Goal: Information Seeking & Learning: Learn about a topic

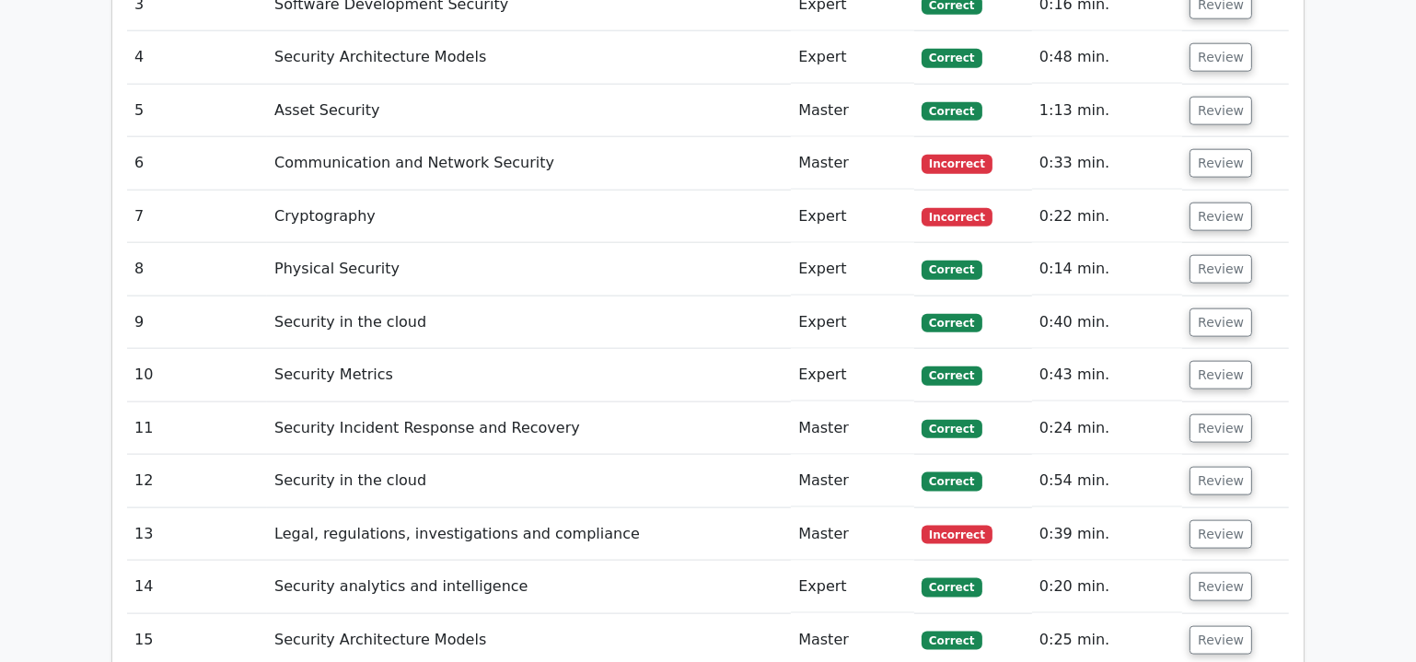
scroll to position [2679, 0]
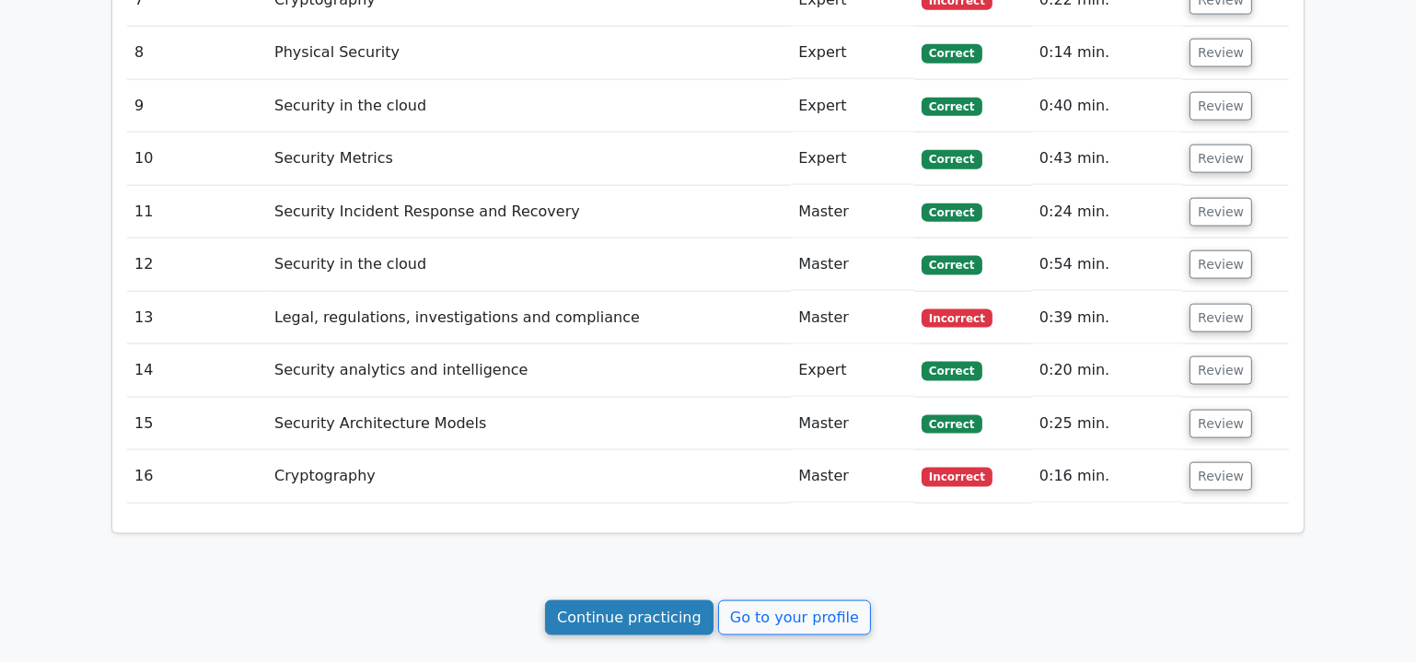
click at [651, 600] on link "Continue practicing" at bounding box center [629, 617] width 169 height 35
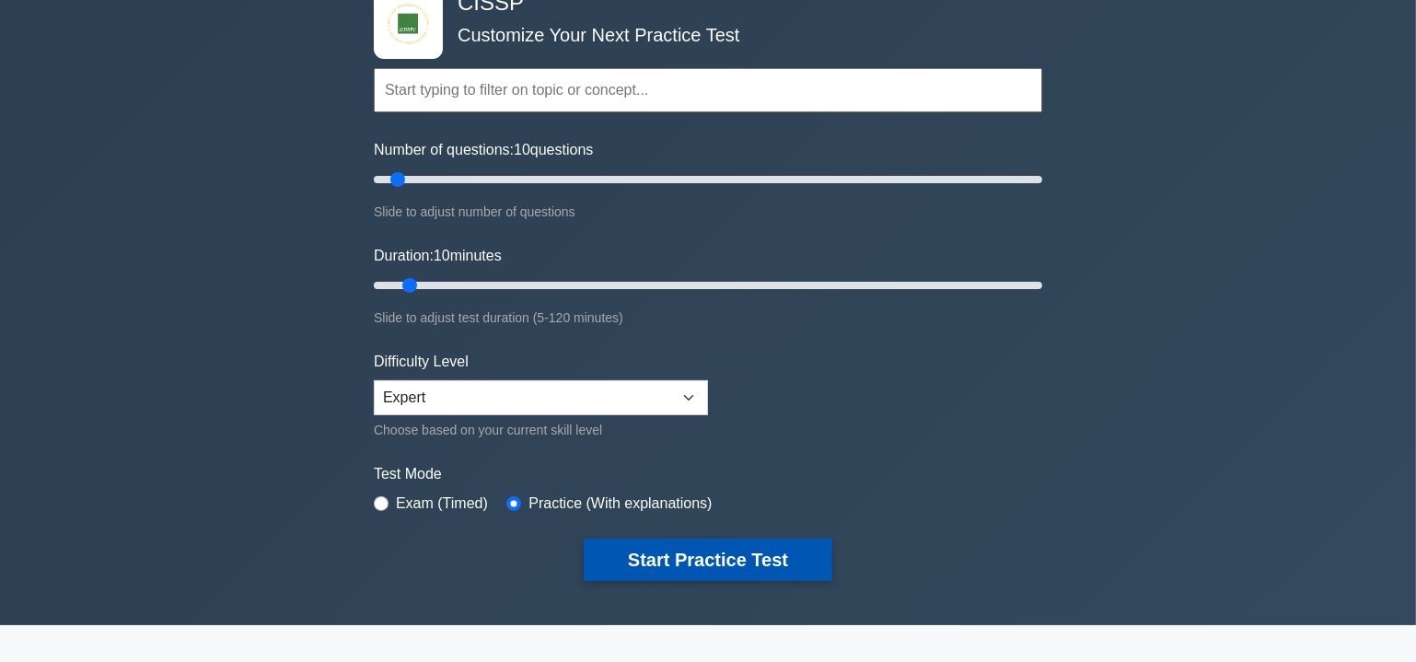
scroll to position [167, 0]
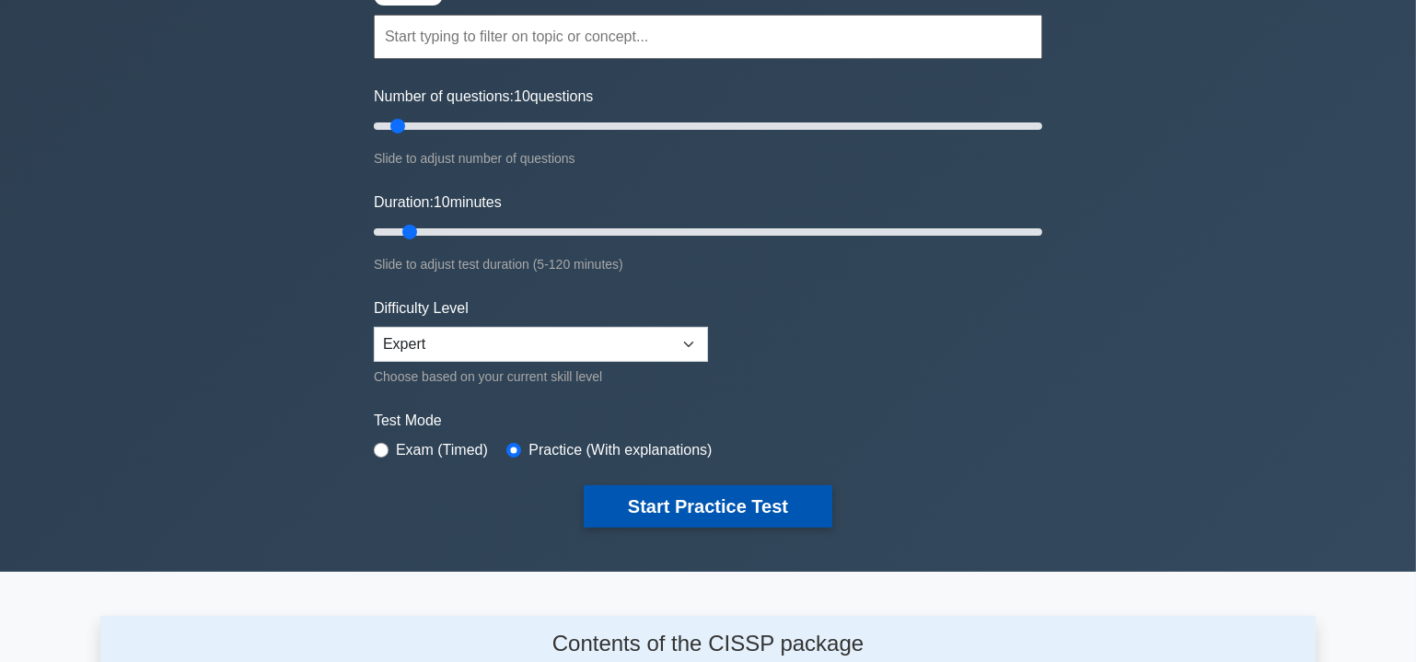
click at [738, 505] on button "Start Practice Test" at bounding box center [708, 506] width 249 height 42
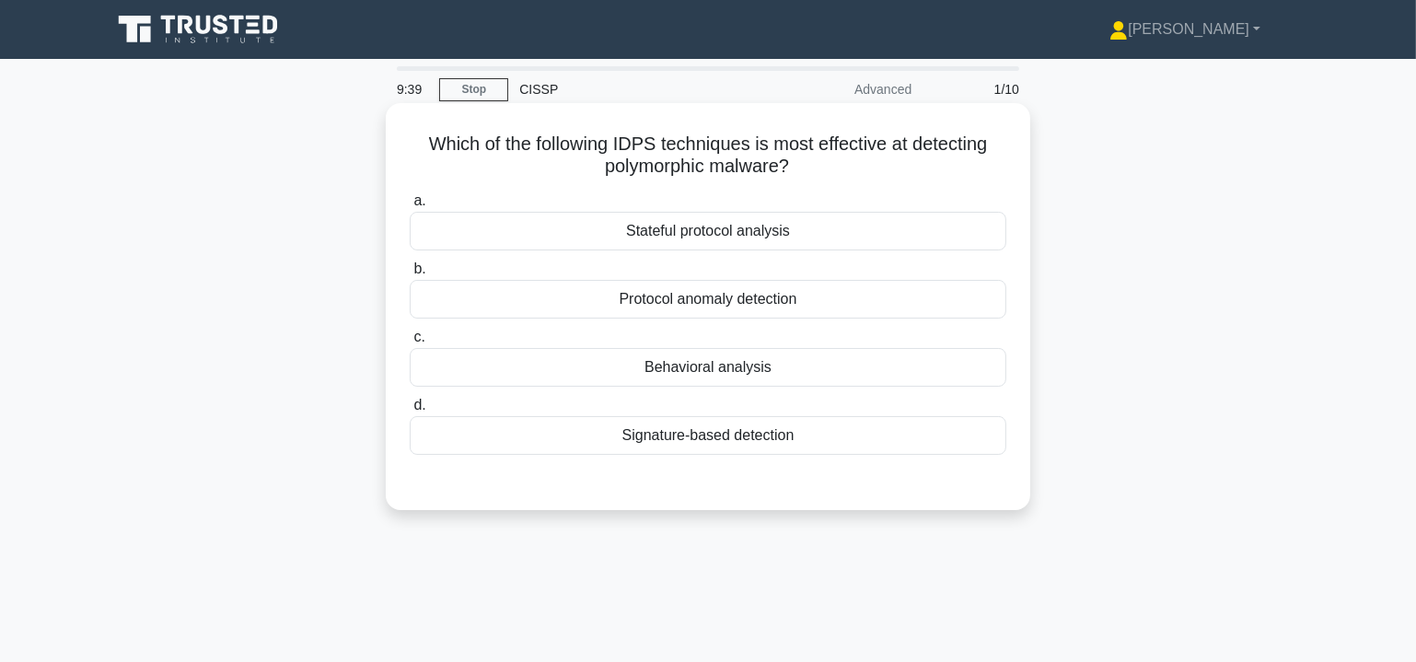
click at [748, 301] on div "Protocol anomaly detection" at bounding box center [708, 299] width 597 height 39
click at [410, 275] on input "b. Protocol anomaly detection" at bounding box center [410, 269] width 0 height 12
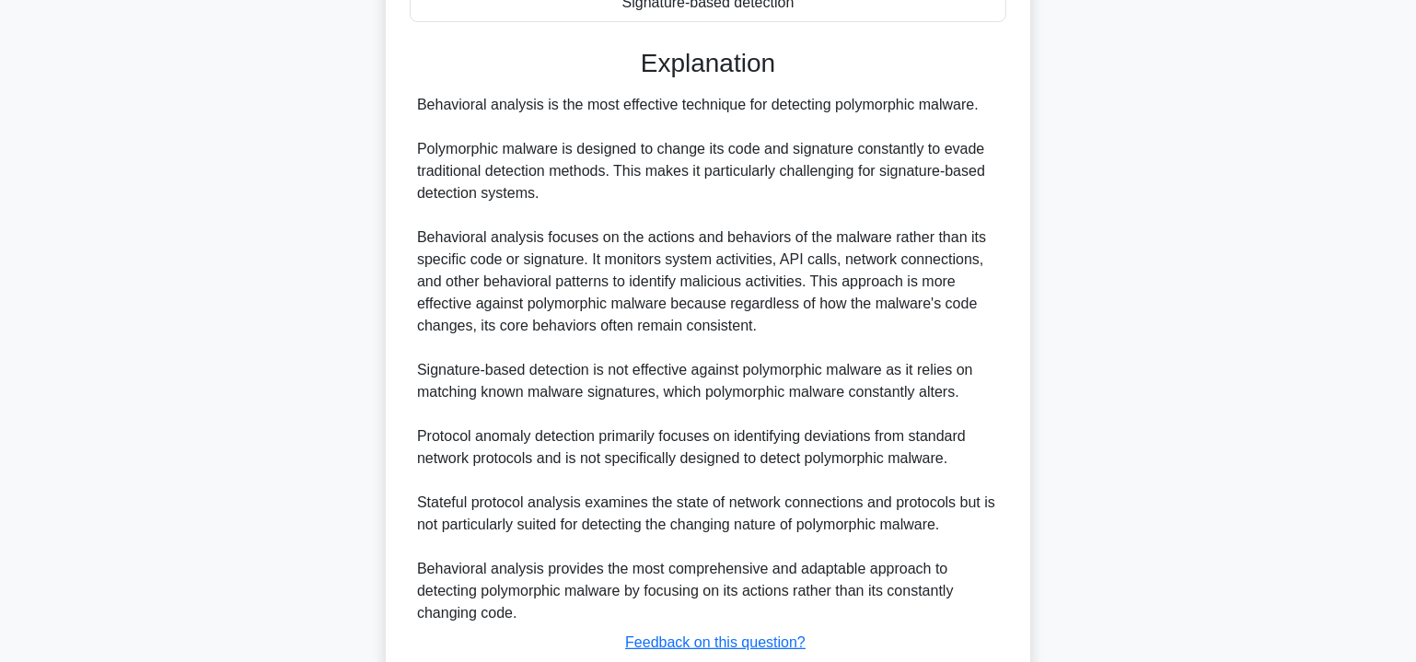
scroll to position [560, 0]
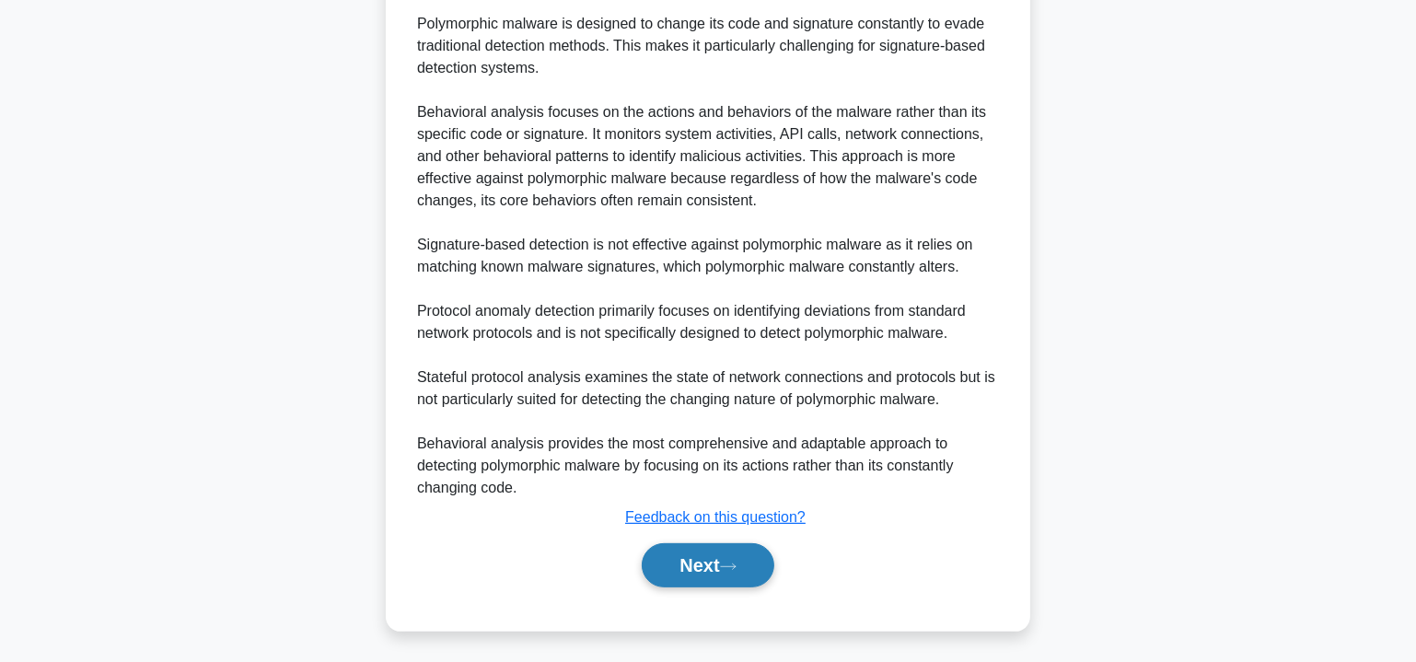
click at [706, 568] on button "Next" at bounding box center [708, 565] width 132 height 44
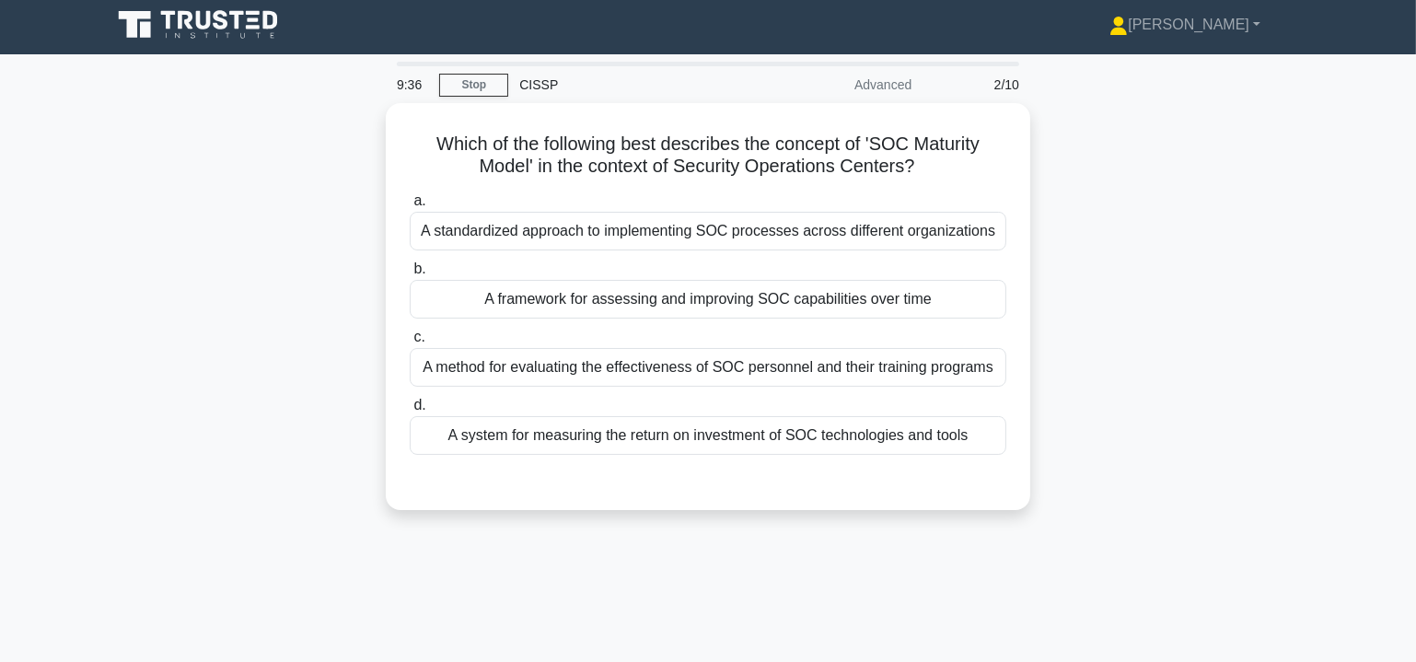
scroll to position [0, 0]
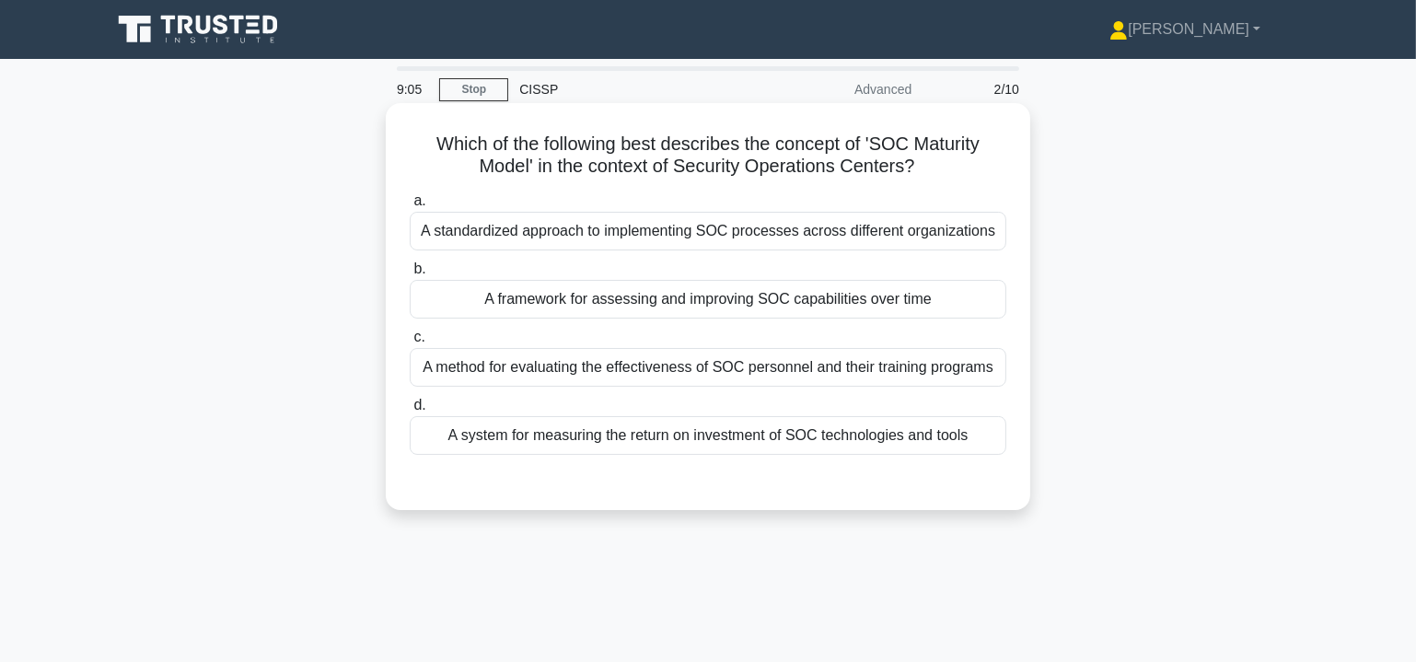
click at [761, 437] on div "A system for measuring the return on investment of SOC technologies and tools" at bounding box center [708, 435] width 597 height 39
click at [410, 412] on input "d. A system for measuring the return on investment of SOC technologies and tools" at bounding box center [410, 406] width 0 height 12
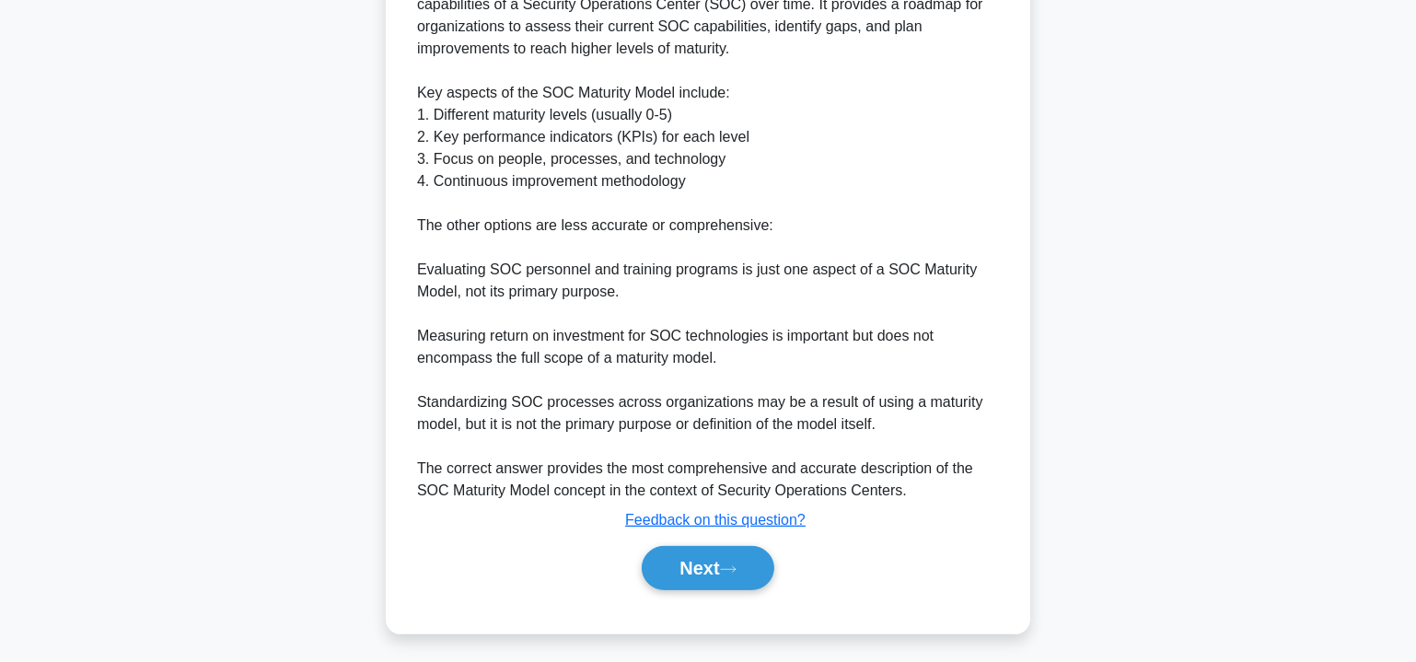
scroll to position [626, 0]
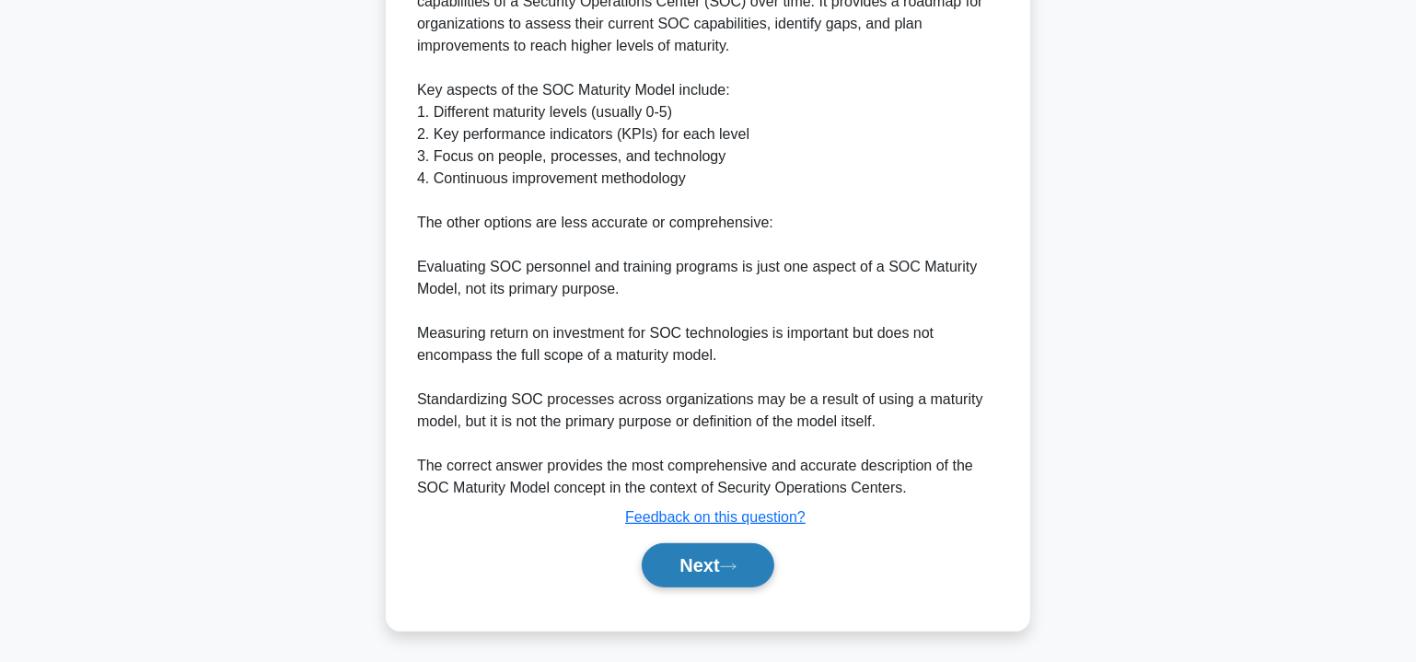
click at [709, 563] on button "Next" at bounding box center [708, 565] width 132 height 44
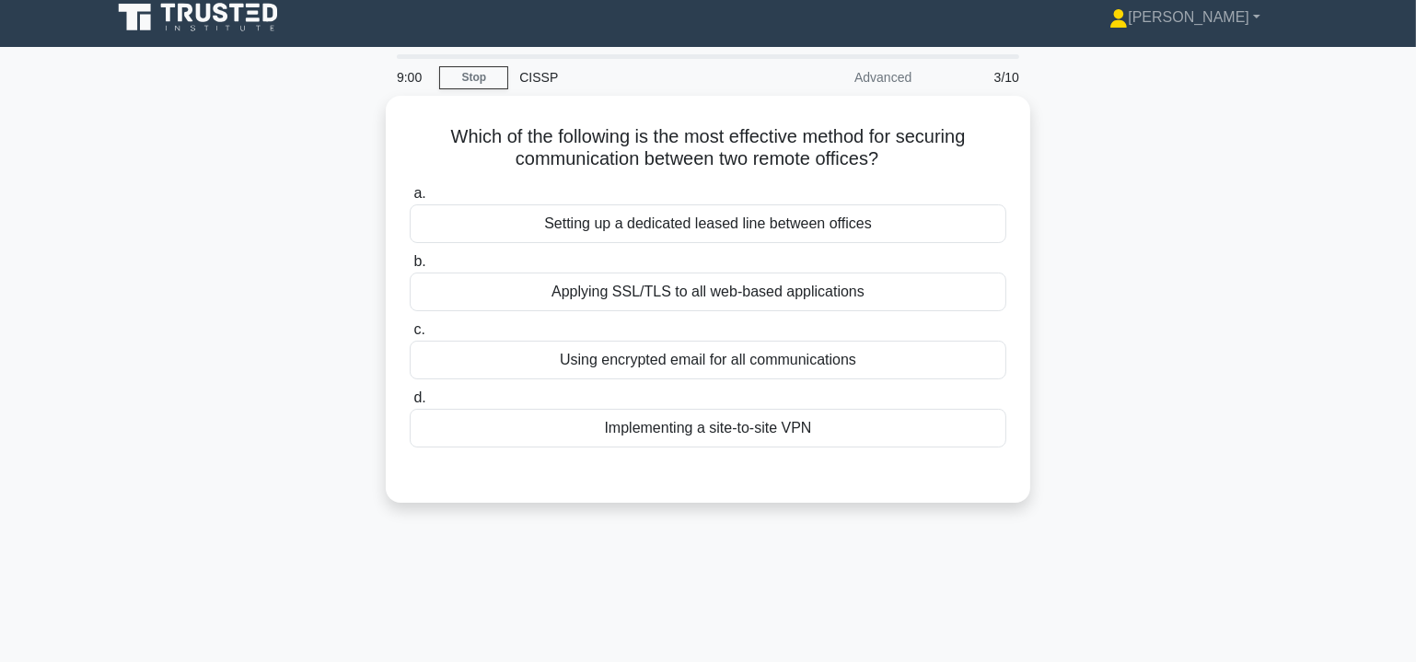
scroll to position [0, 0]
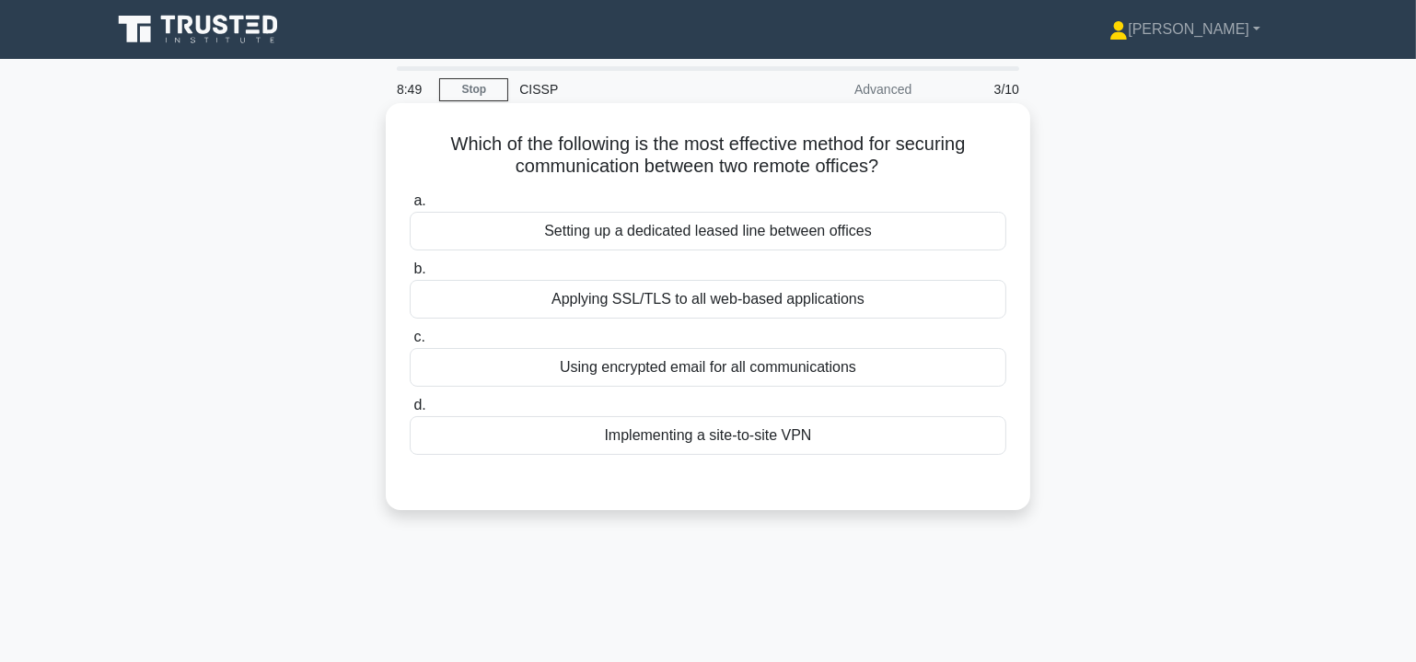
click at [662, 437] on div "Implementing a site-to-site VPN" at bounding box center [708, 435] width 597 height 39
click at [410, 412] on input "d. Implementing a site-to-site VPN" at bounding box center [410, 406] width 0 height 12
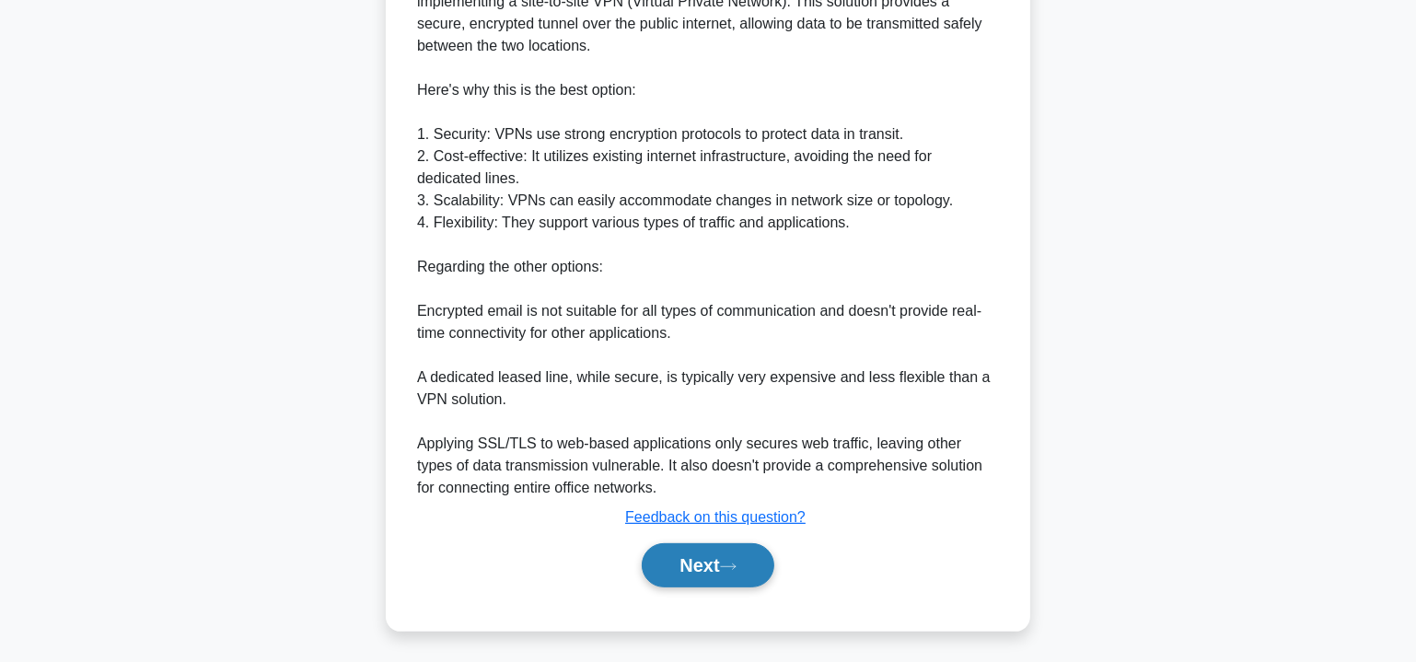
click at [688, 555] on button "Next" at bounding box center [708, 565] width 132 height 44
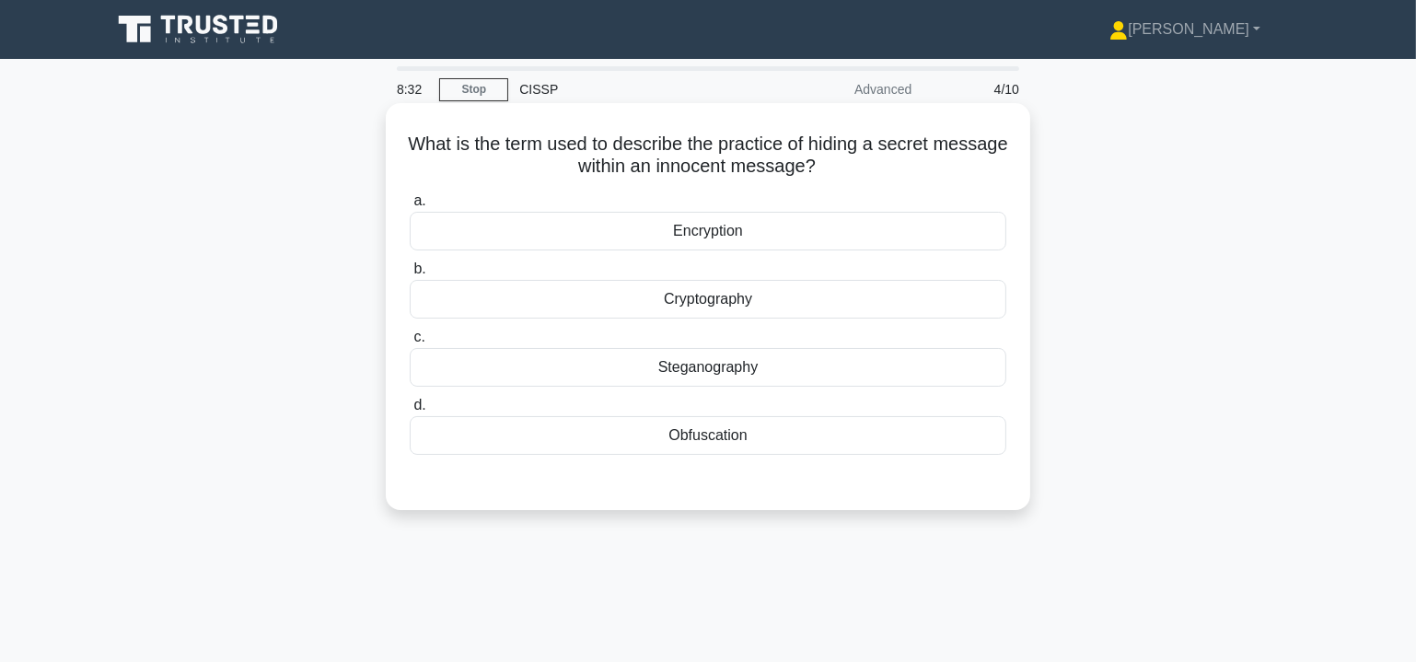
click at [713, 371] on div "Steganography" at bounding box center [708, 367] width 597 height 39
click at [410, 344] on input "c. Steganography" at bounding box center [410, 338] width 0 height 12
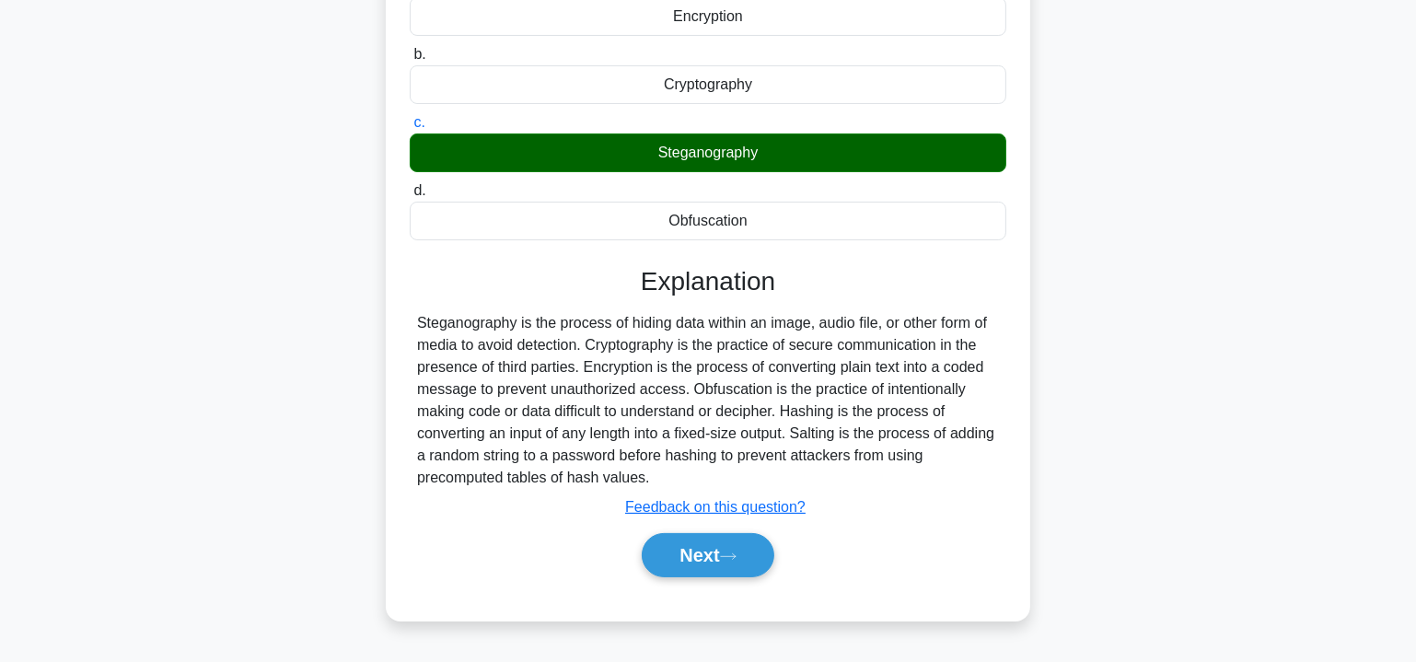
scroll to position [332, 0]
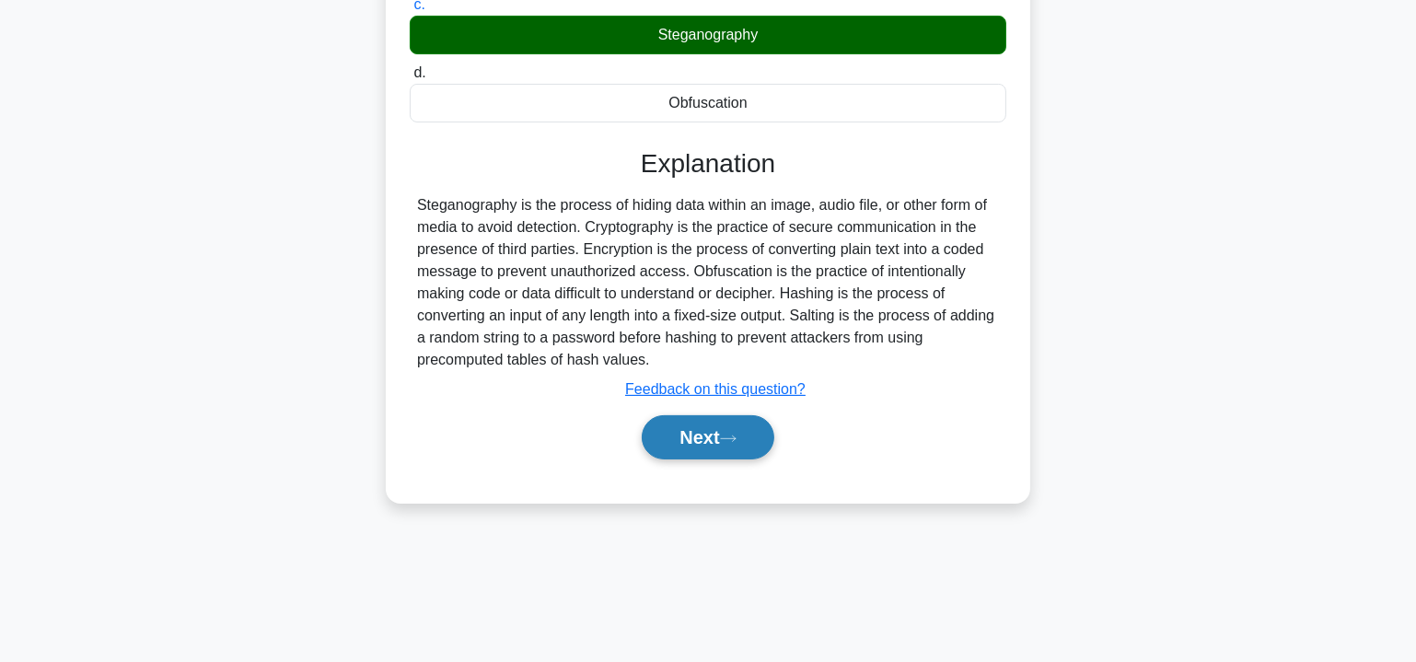
click at [704, 434] on button "Next" at bounding box center [708, 437] width 132 height 44
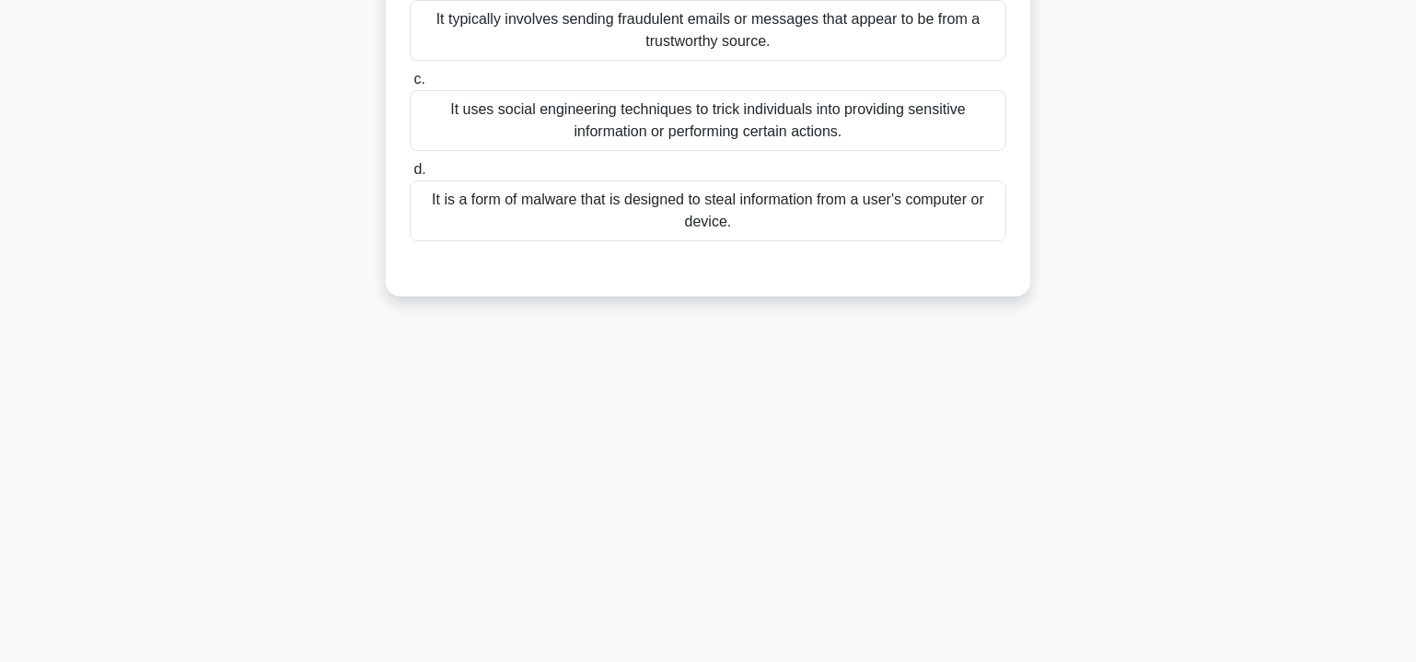
scroll to position [0, 0]
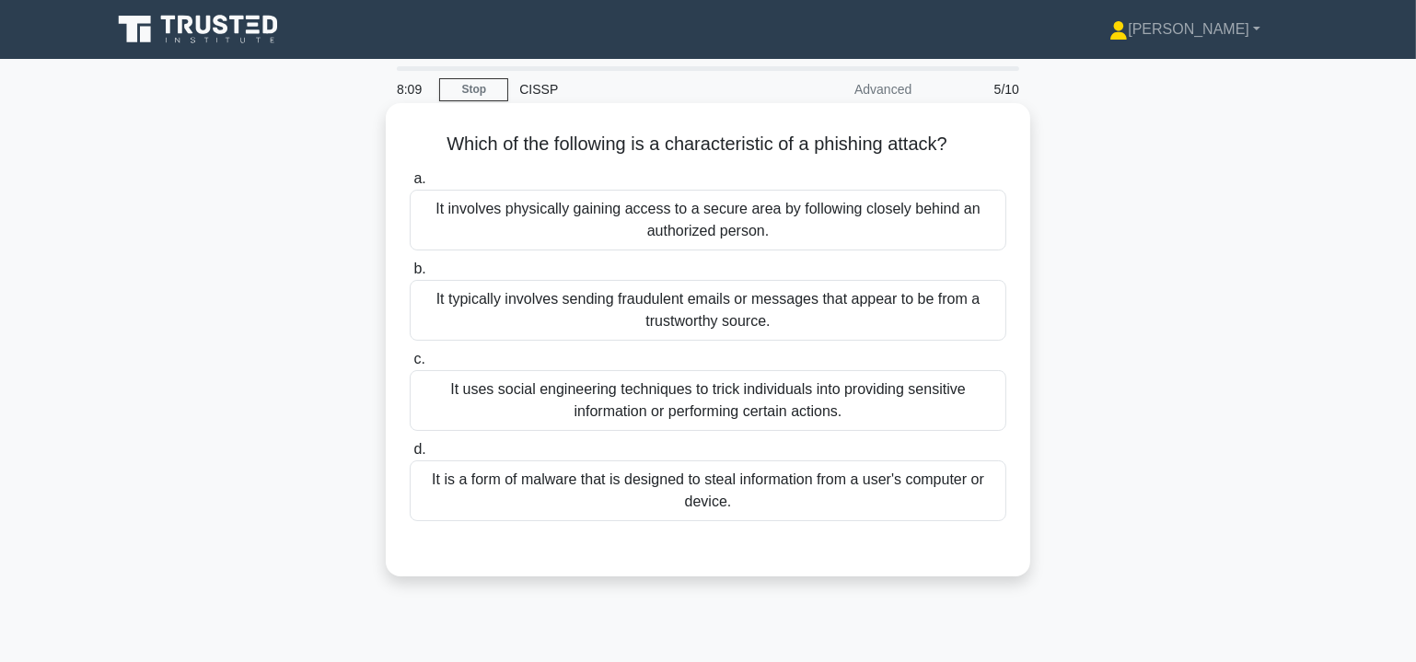
click at [809, 316] on div "It typically involves sending fraudulent emails or messages that appear to be f…" at bounding box center [708, 310] width 597 height 61
click at [410, 275] on input "b. It typically involves sending fraudulent emails or messages that appear to b…" at bounding box center [410, 269] width 0 height 12
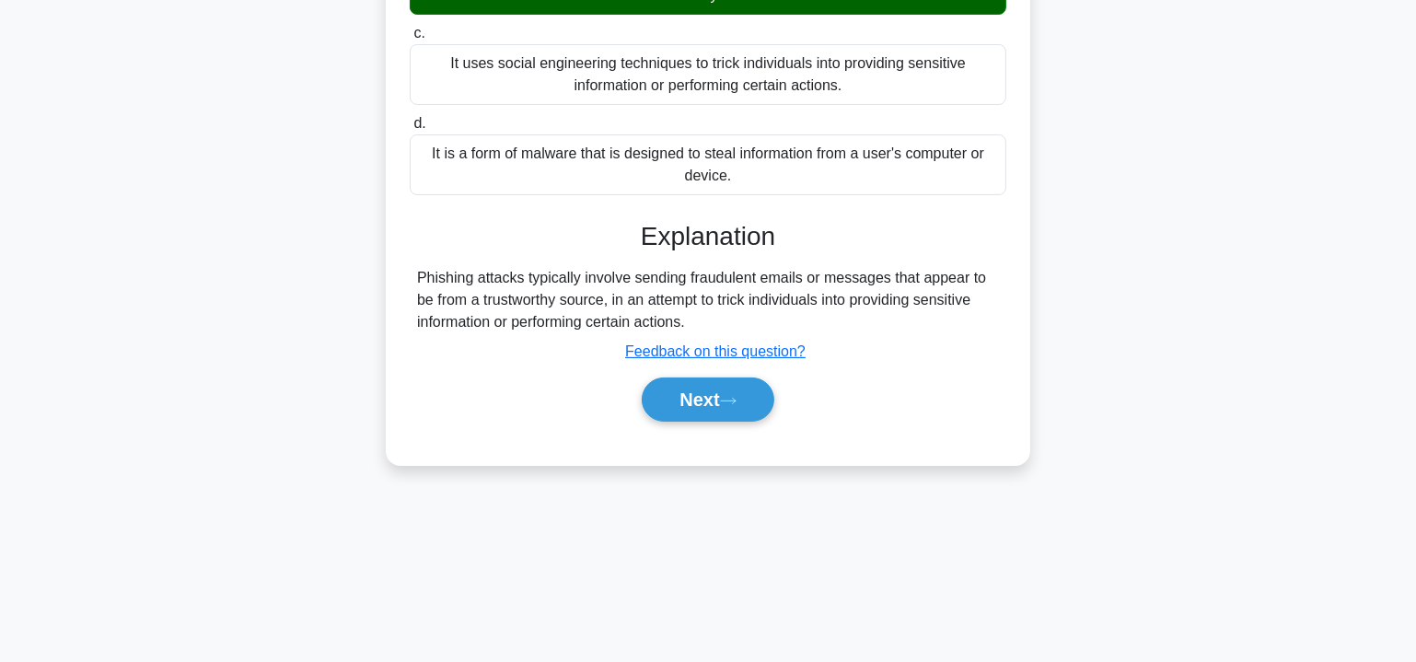
scroll to position [332, 0]
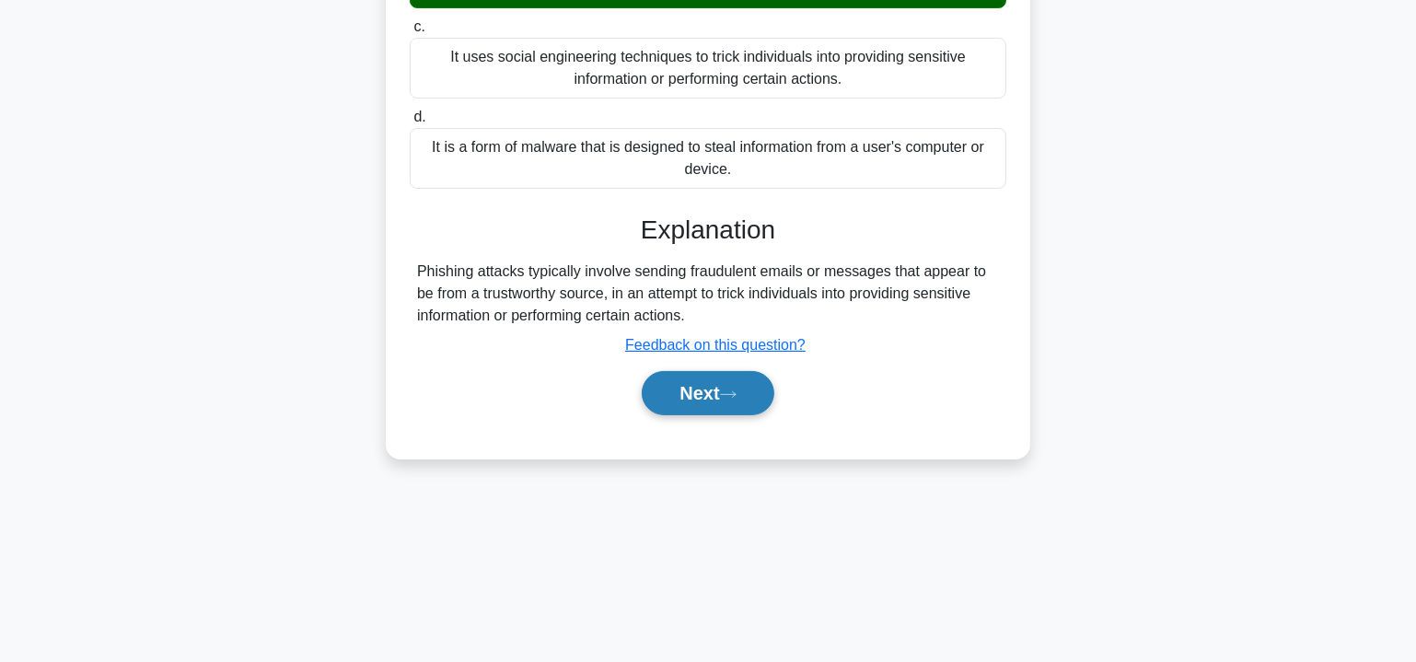
click at [709, 390] on button "Next" at bounding box center [708, 393] width 132 height 44
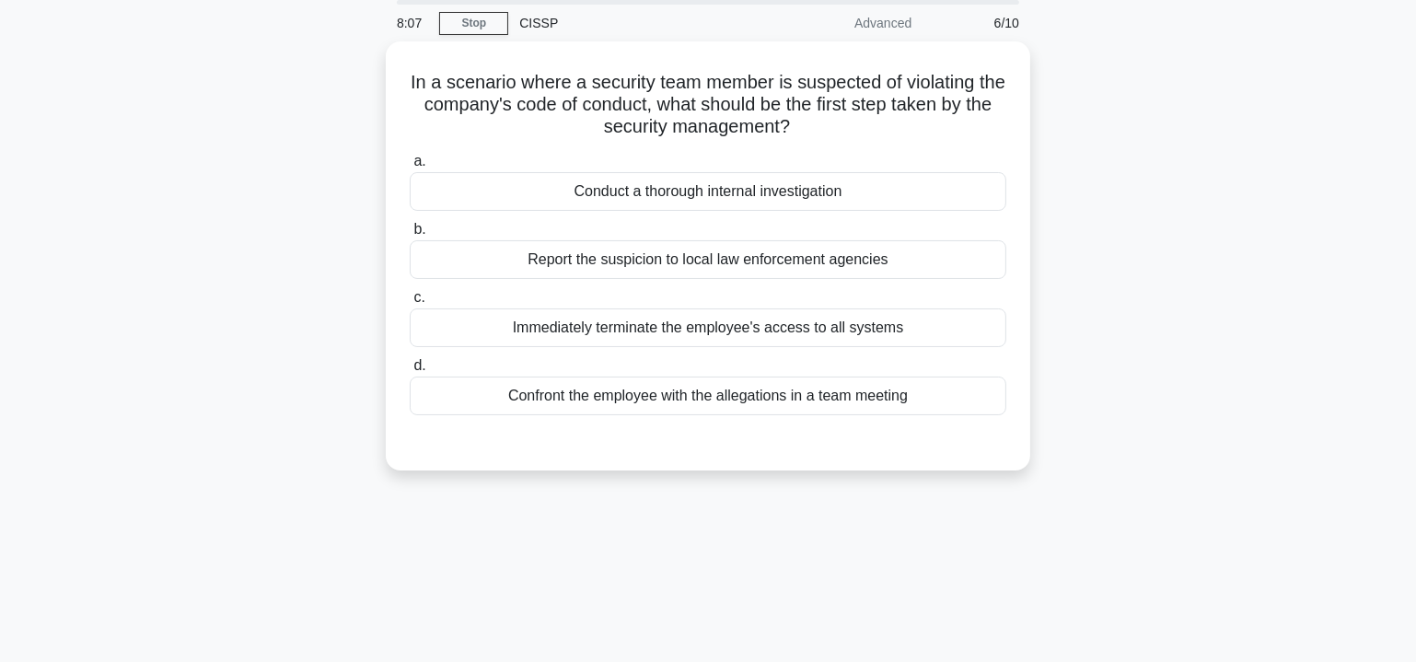
scroll to position [0, 0]
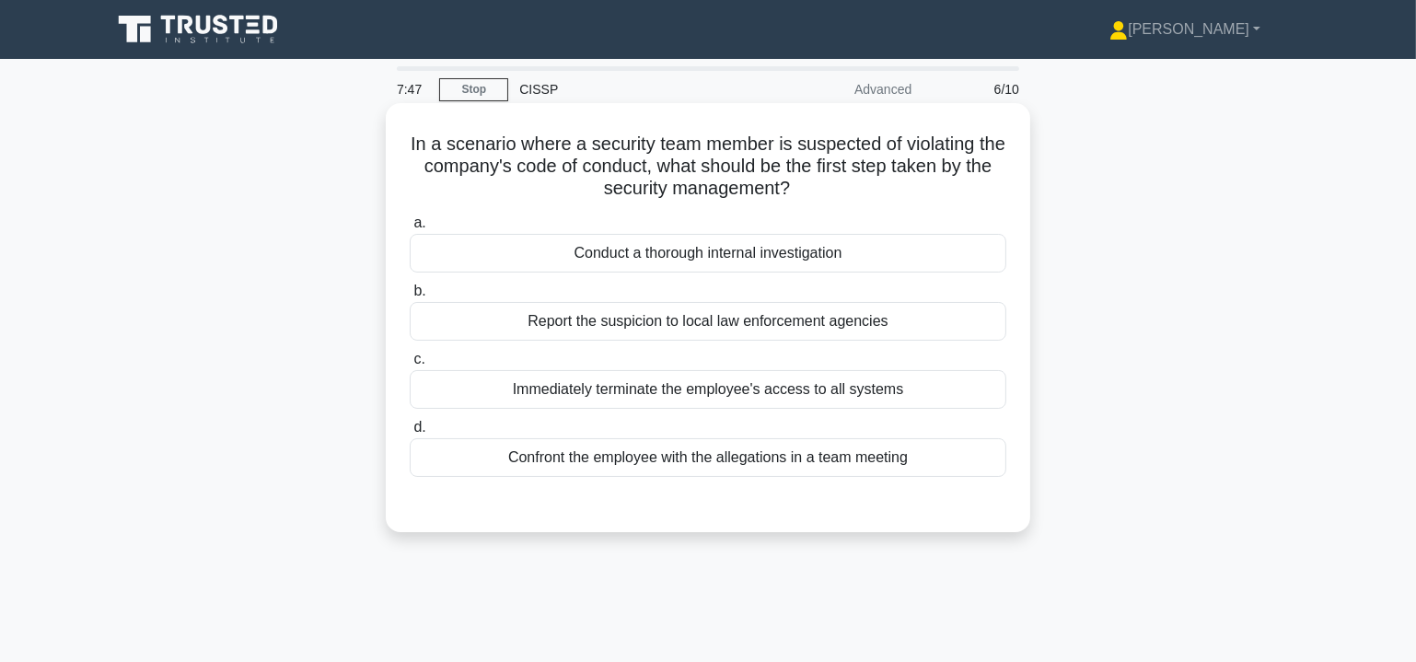
click at [736, 255] on div "Conduct a thorough internal investigation" at bounding box center [708, 253] width 597 height 39
click at [410, 229] on input "a. Conduct a thorough internal investigation" at bounding box center [410, 223] width 0 height 12
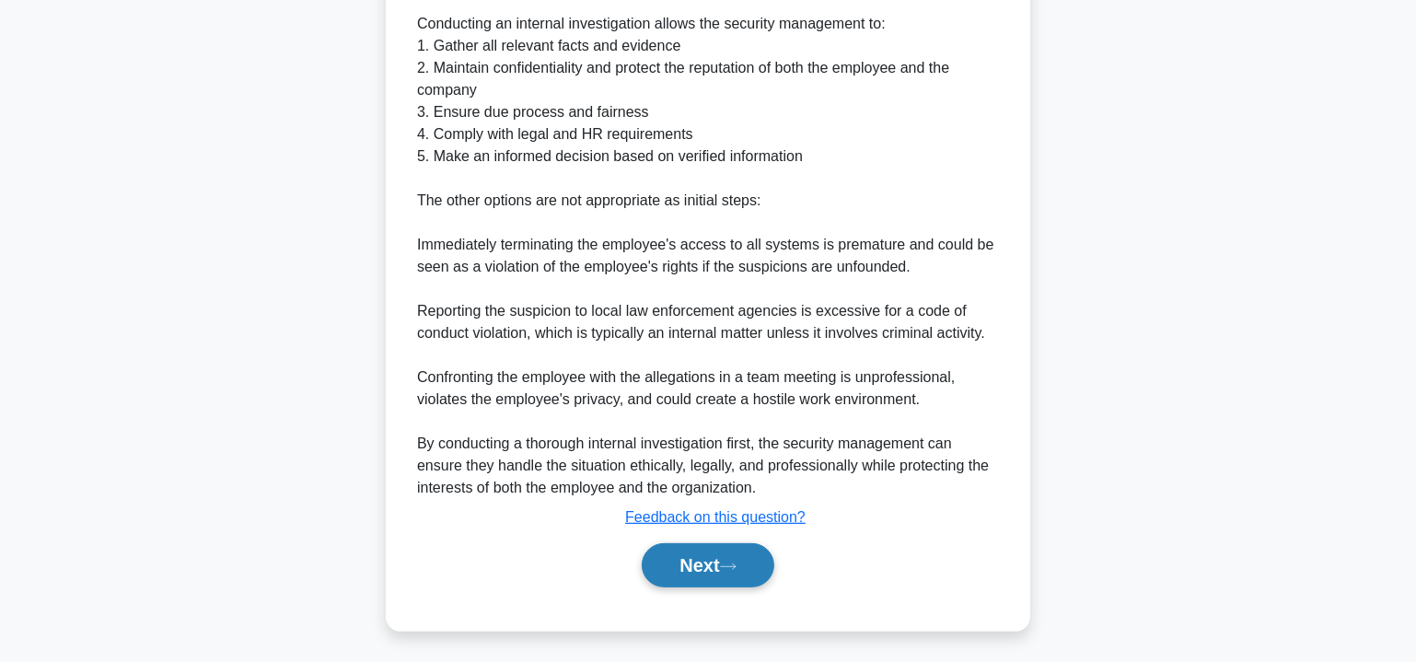
click at [692, 566] on button "Next" at bounding box center [708, 565] width 132 height 44
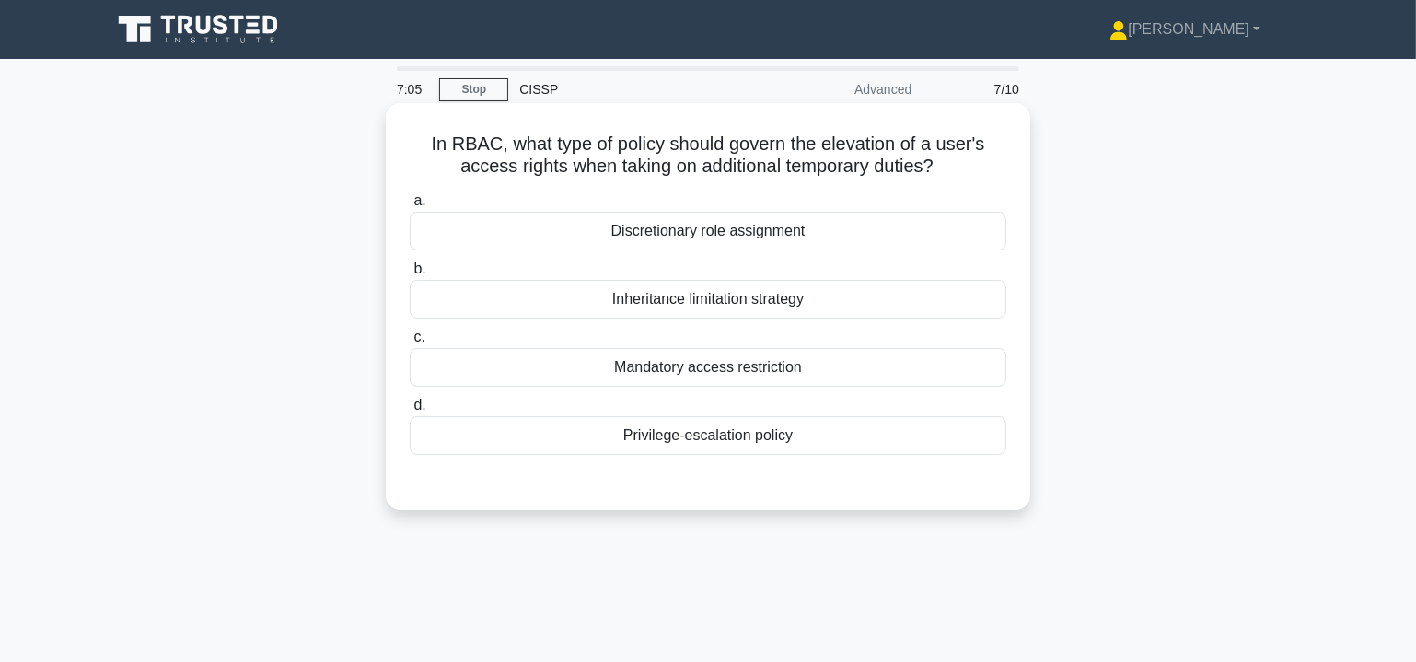
click at [775, 441] on div "Privilege-escalation policy" at bounding box center [708, 435] width 597 height 39
click at [410, 412] on input "d. Privilege-escalation policy" at bounding box center [410, 406] width 0 height 12
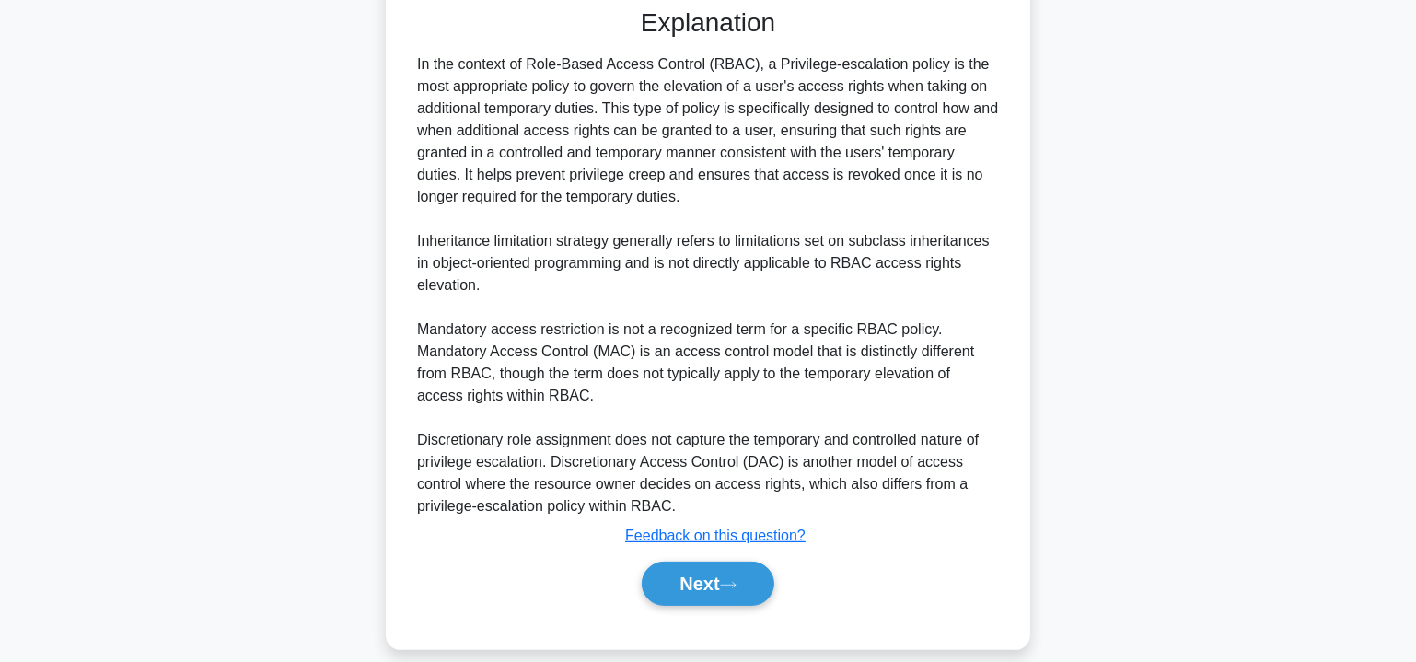
scroll to position [492, 0]
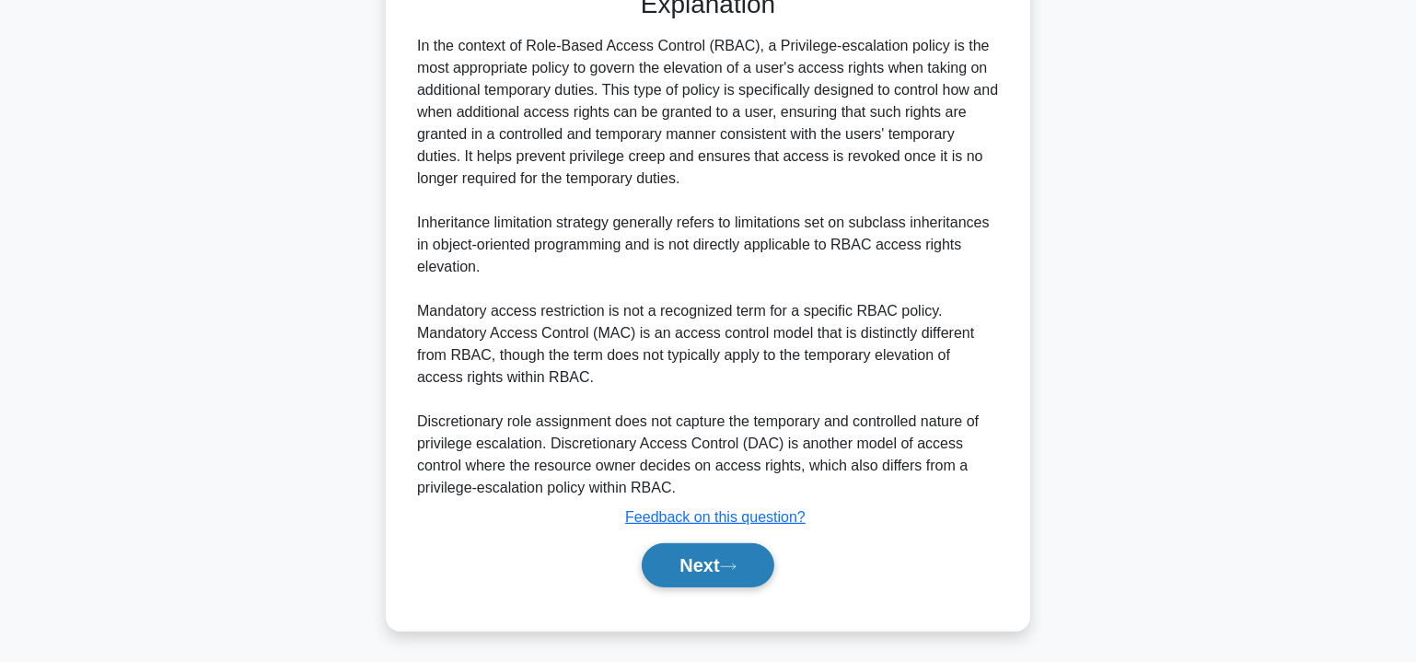
click at [702, 564] on button "Next" at bounding box center [708, 565] width 132 height 44
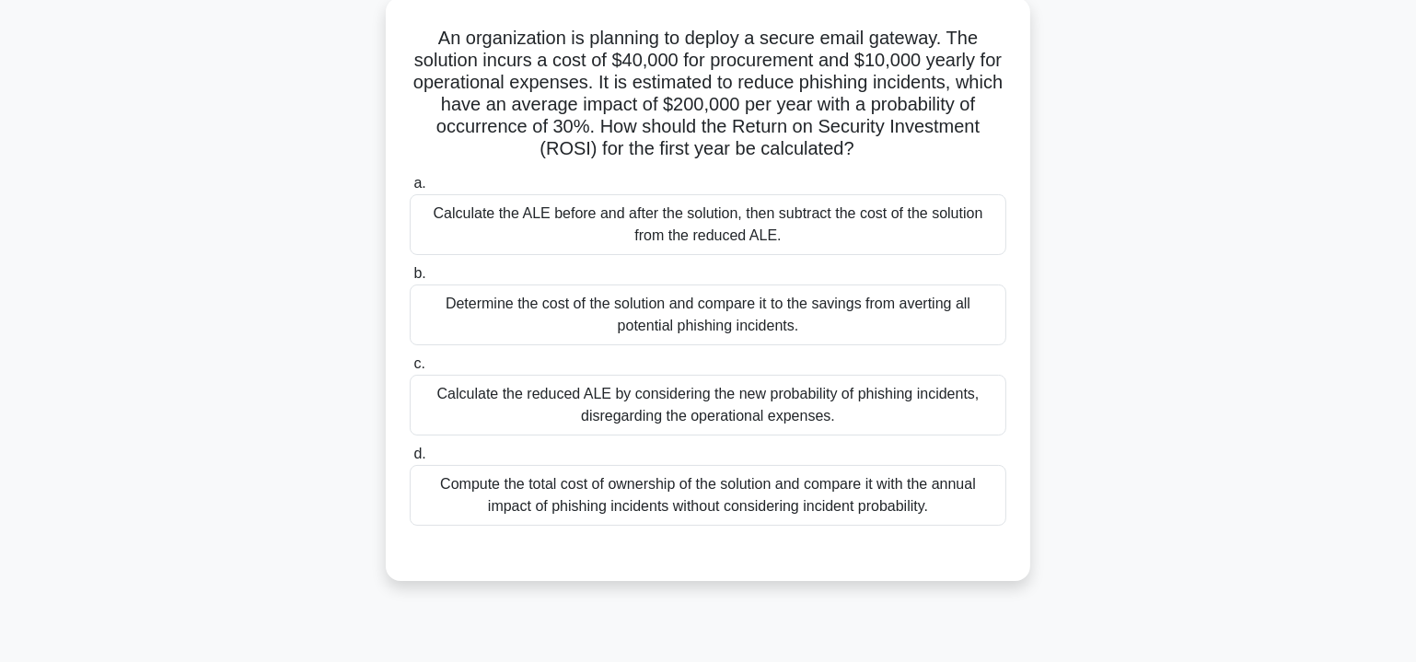
scroll to position [111, 0]
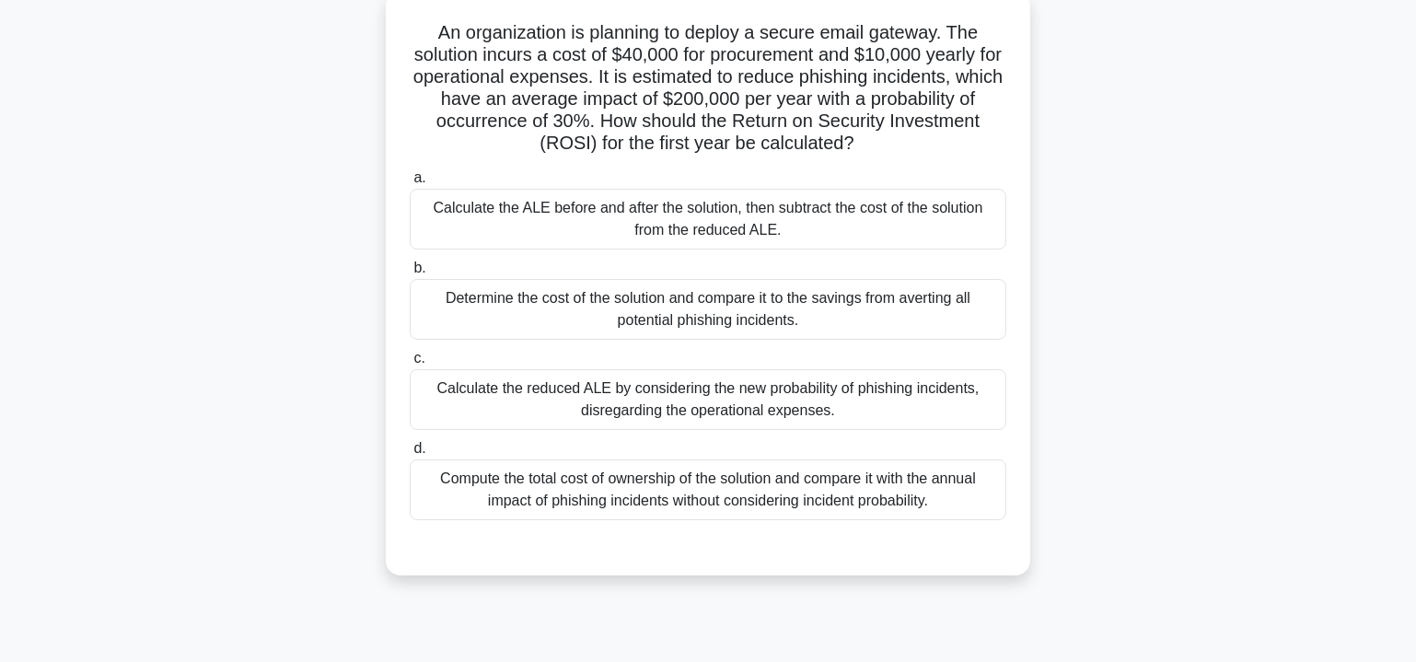
click at [741, 215] on div "Calculate the ALE before and after the solution, then subtract the cost of the …" at bounding box center [708, 219] width 597 height 61
click at [410, 184] on input "a. Calculate the ALE before and after the solution, then subtract the cost of t…" at bounding box center [410, 178] width 0 height 12
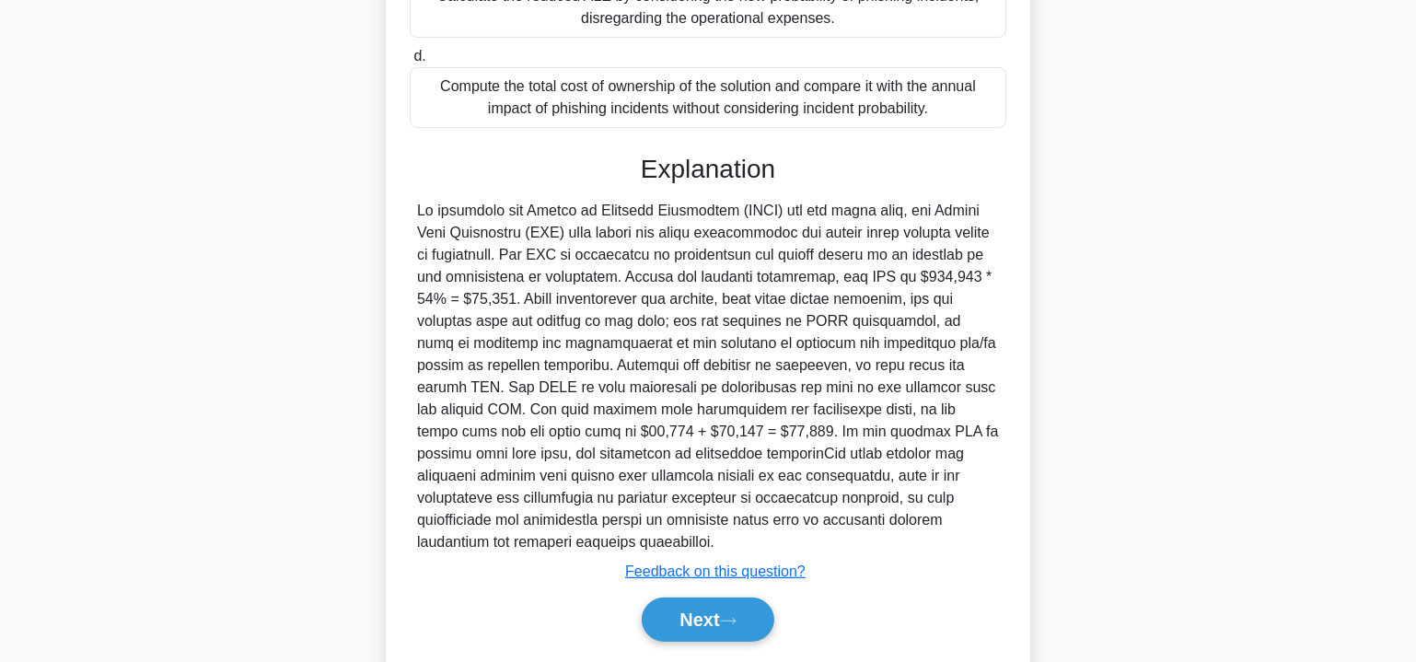
scroll to position [536, 0]
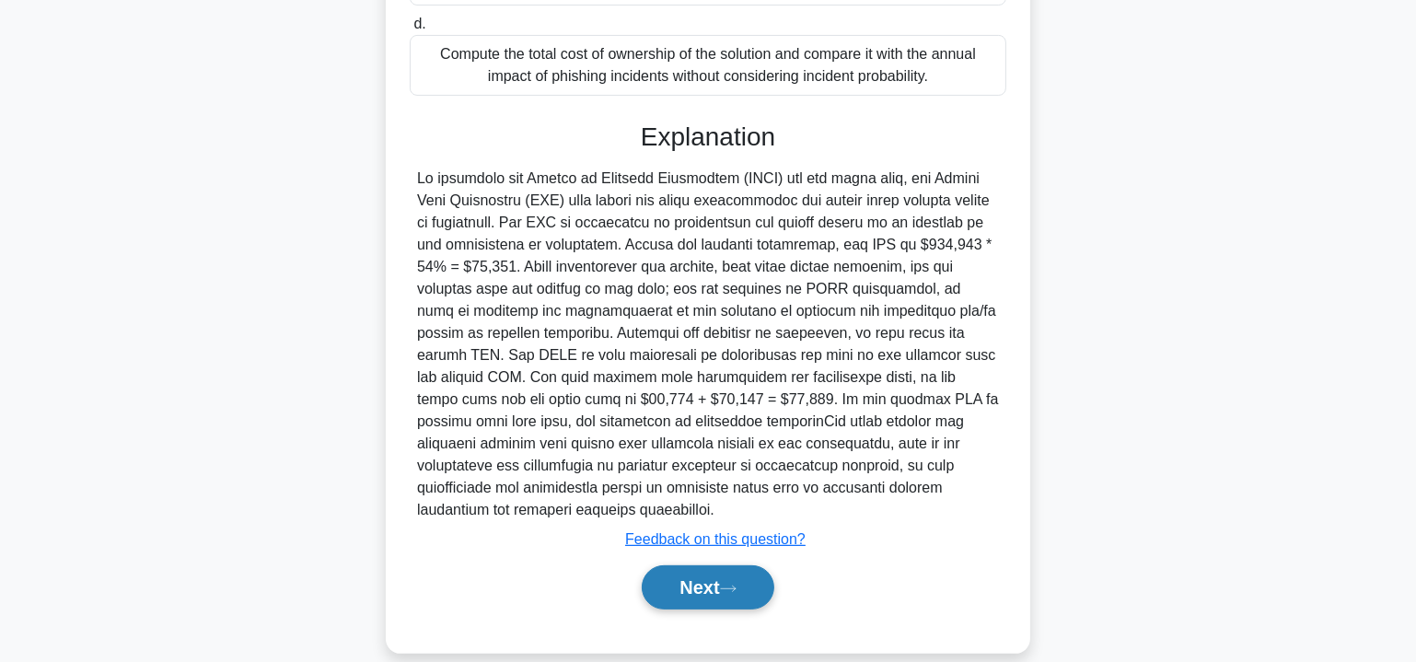
click at [708, 565] on button "Next" at bounding box center [708, 587] width 132 height 44
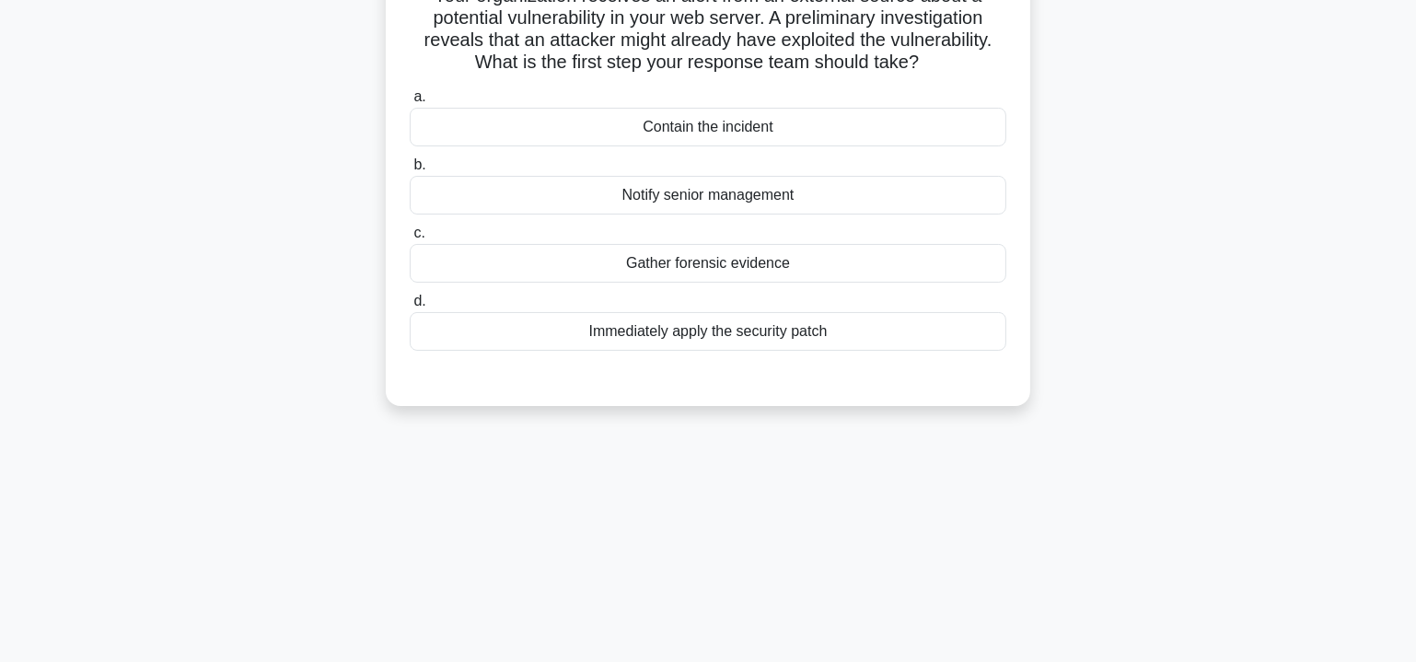
scroll to position [0, 0]
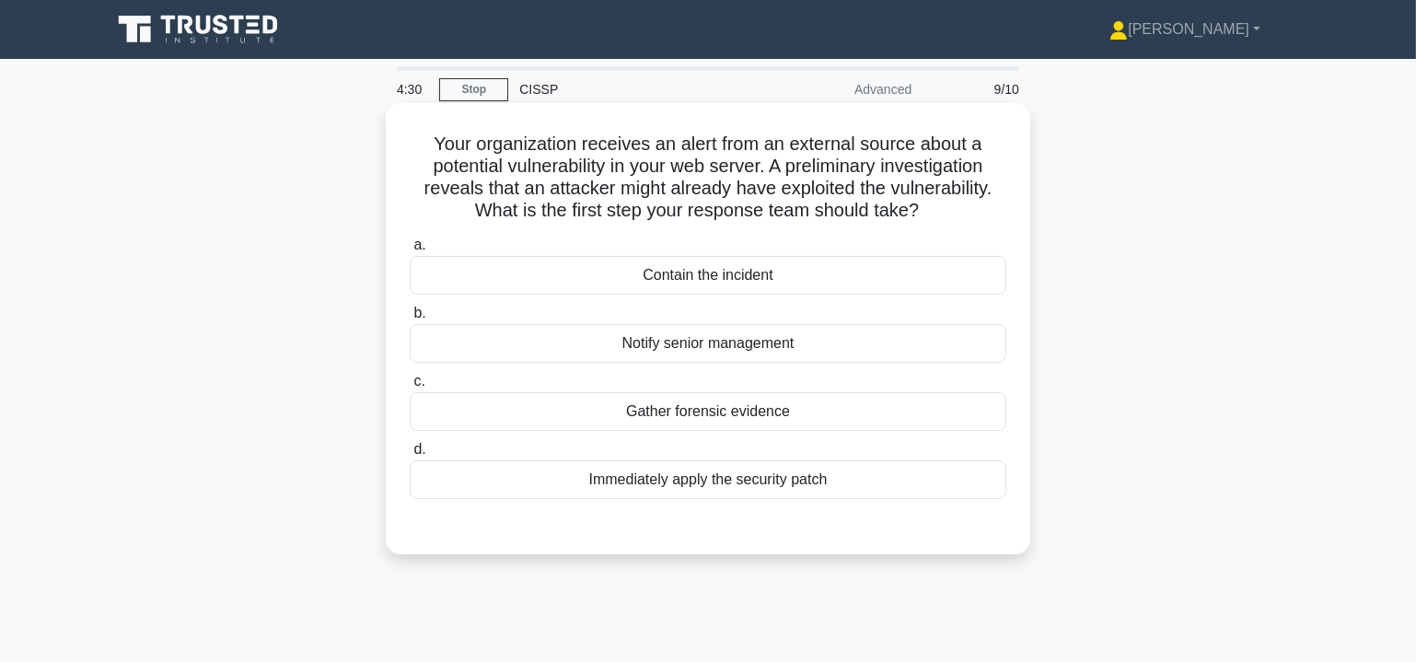
click at [778, 344] on div "Notify senior management" at bounding box center [708, 343] width 597 height 39
click at [410, 320] on input "b. Notify senior management" at bounding box center [410, 314] width 0 height 12
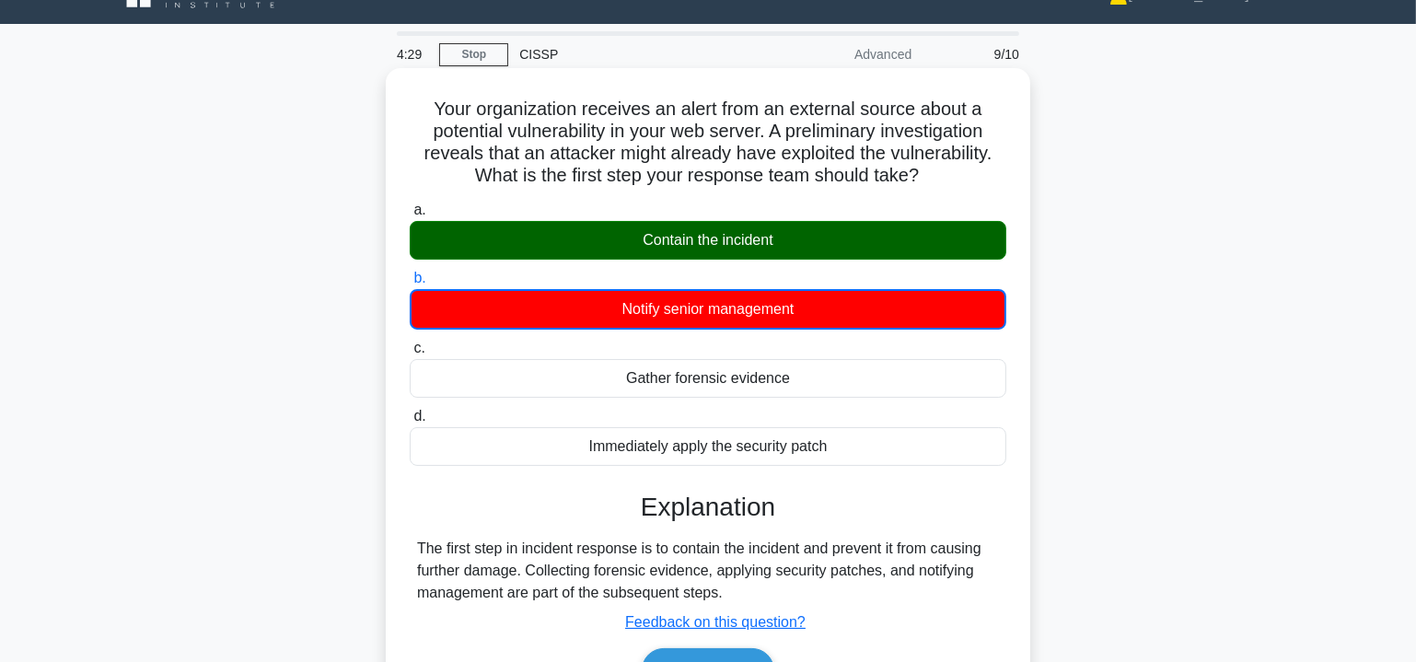
scroll to position [279, 0]
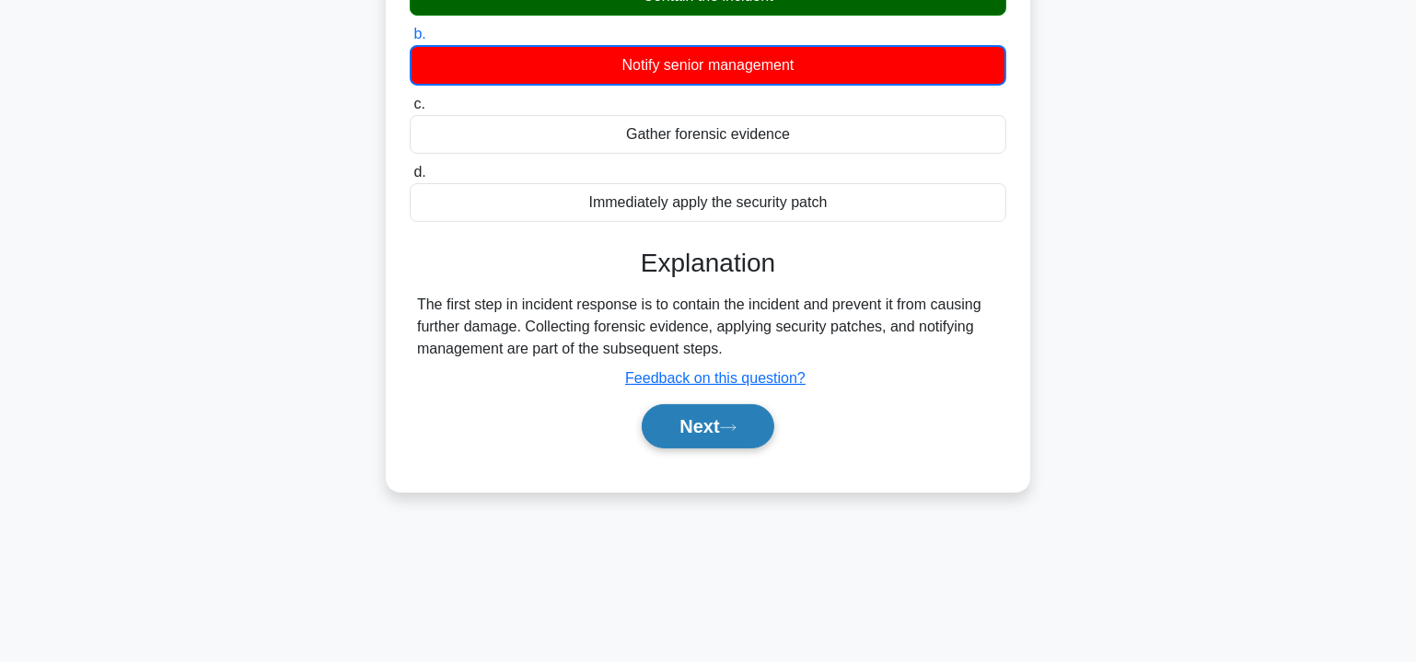
click at [710, 431] on button "Next" at bounding box center [708, 426] width 132 height 44
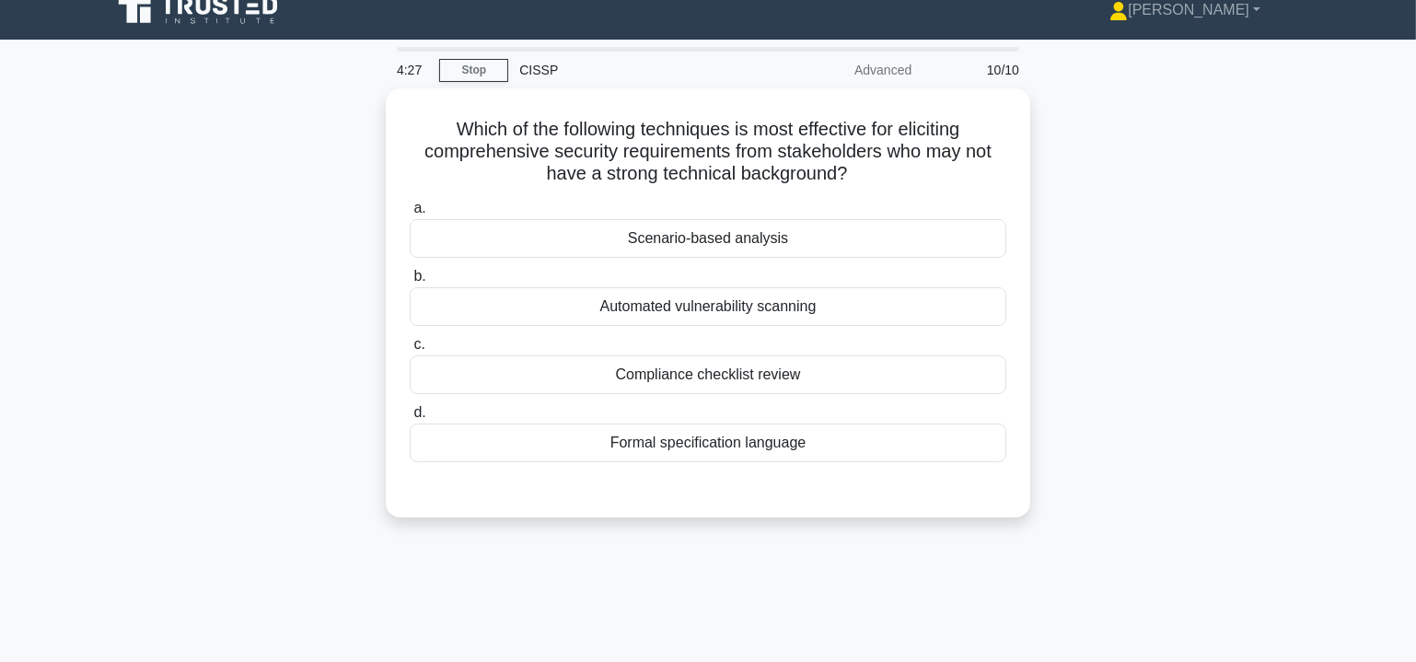
scroll to position [0, 0]
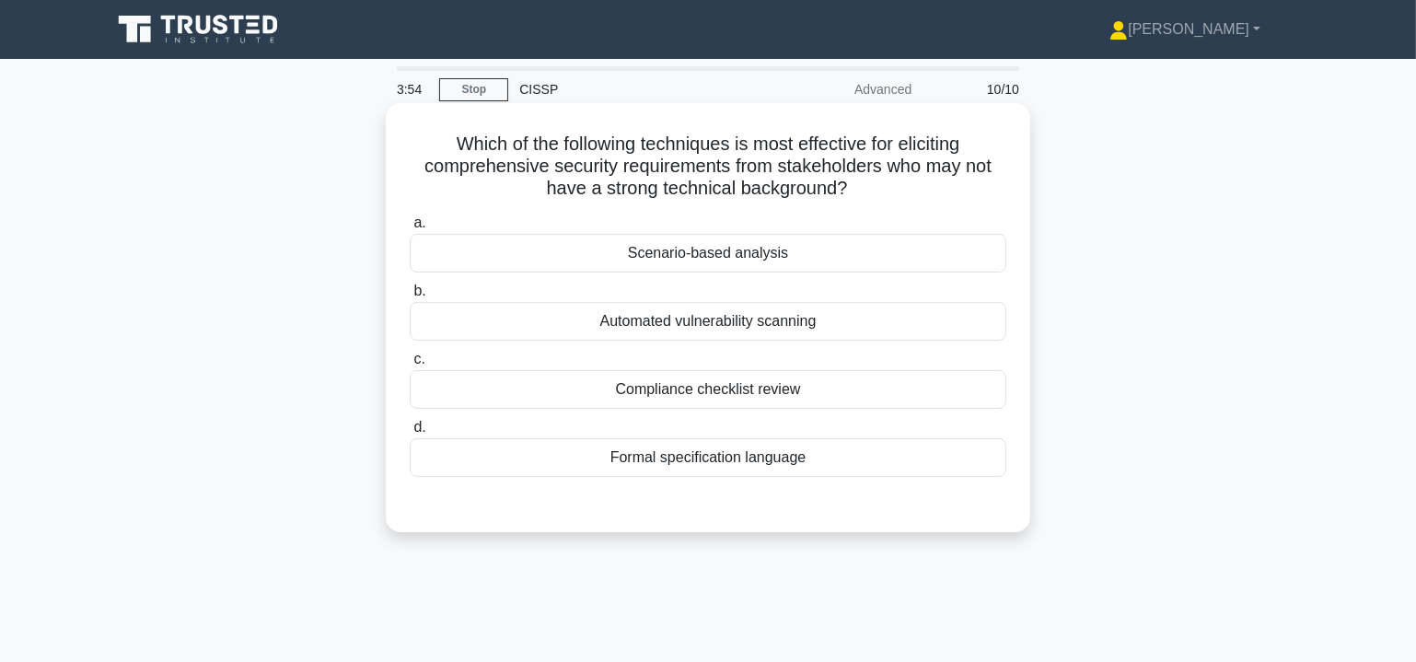
click at [803, 252] on div "Scenario-based analysis" at bounding box center [708, 253] width 597 height 39
click at [410, 229] on input "a. Scenario-based analysis" at bounding box center [410, 223] width 0 height 12
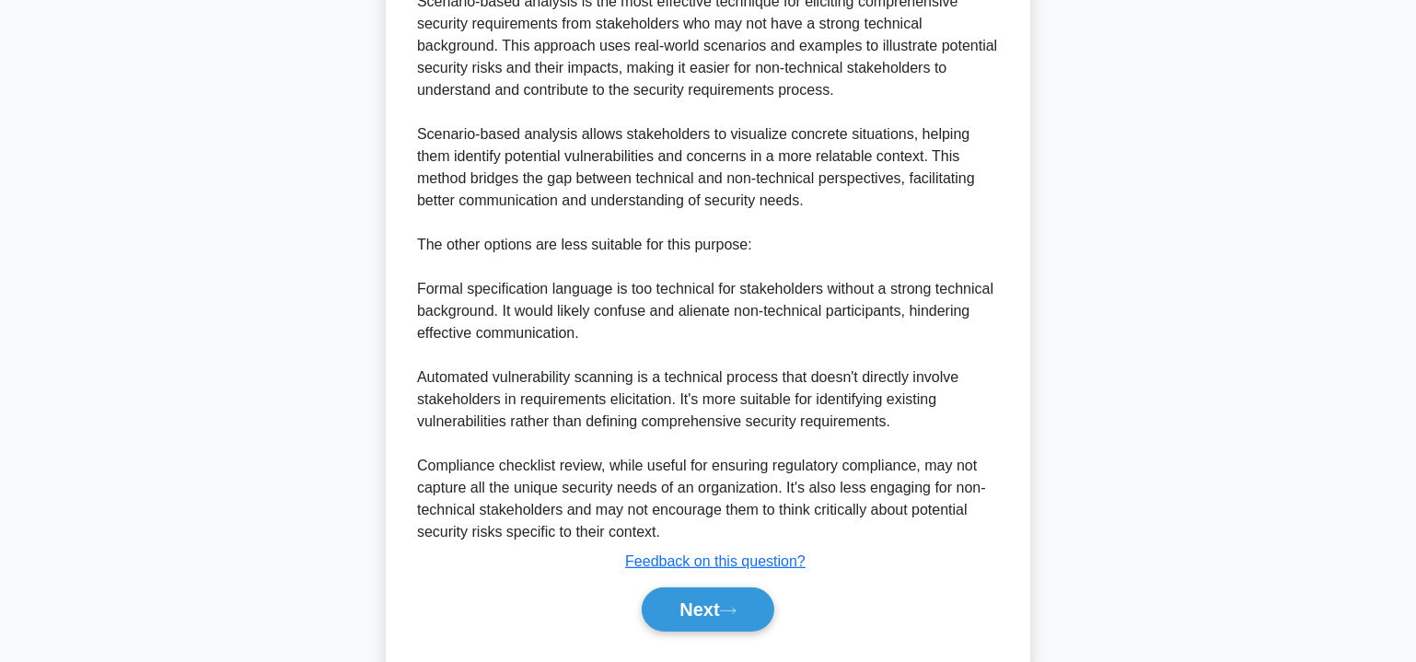
scroll to position [602, 0]
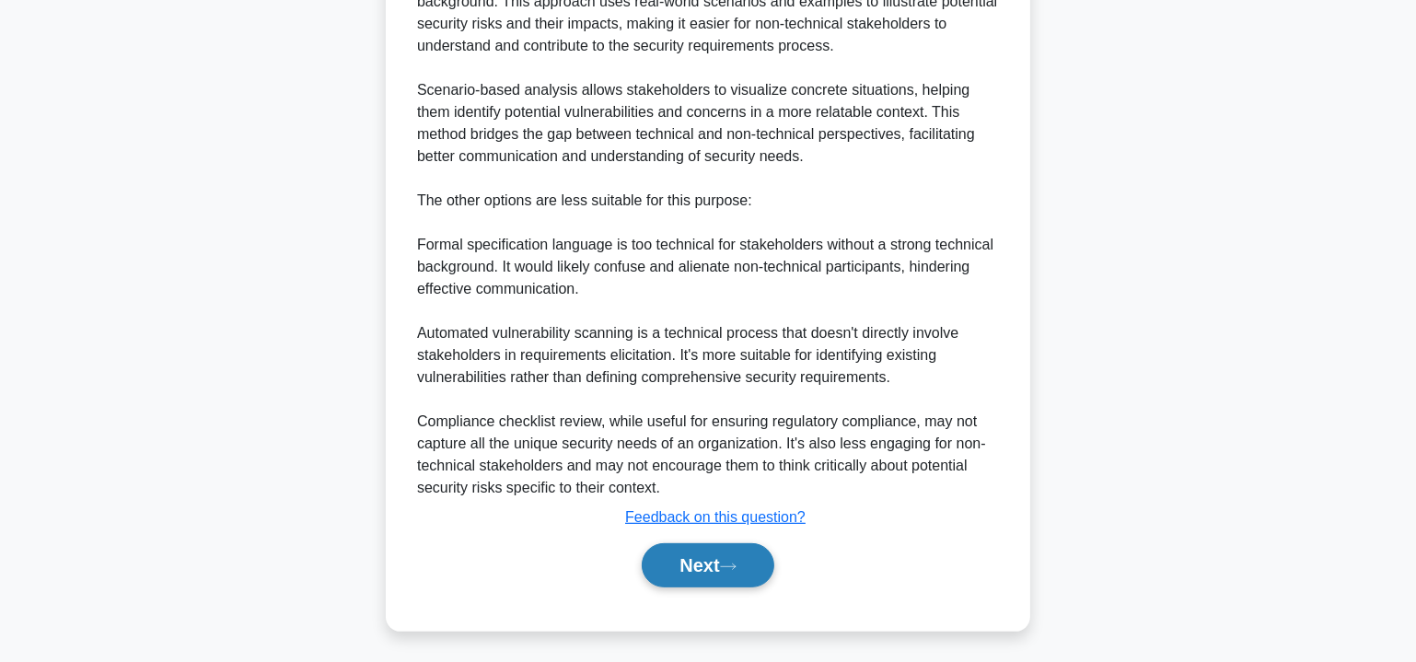
click at [716, 557] on button "Next" at bounding box center [708, 565] width 132 height 44
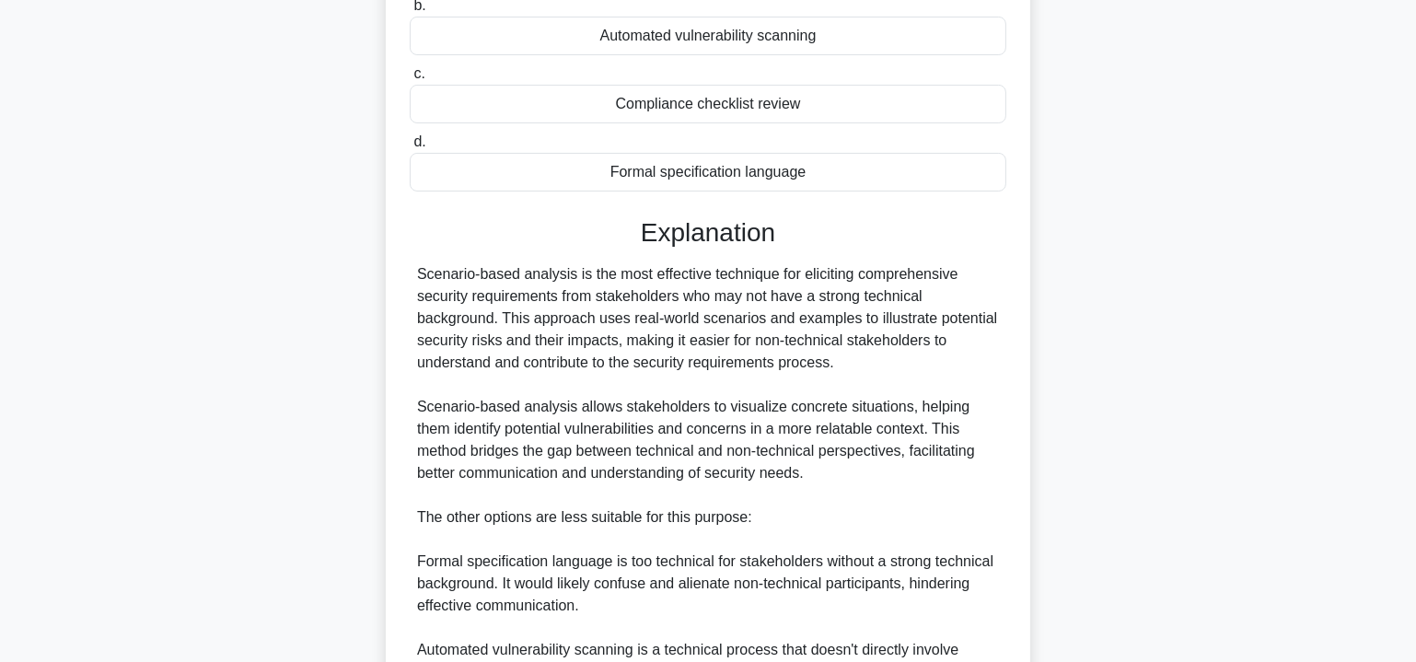
scroll to position [267, 0]
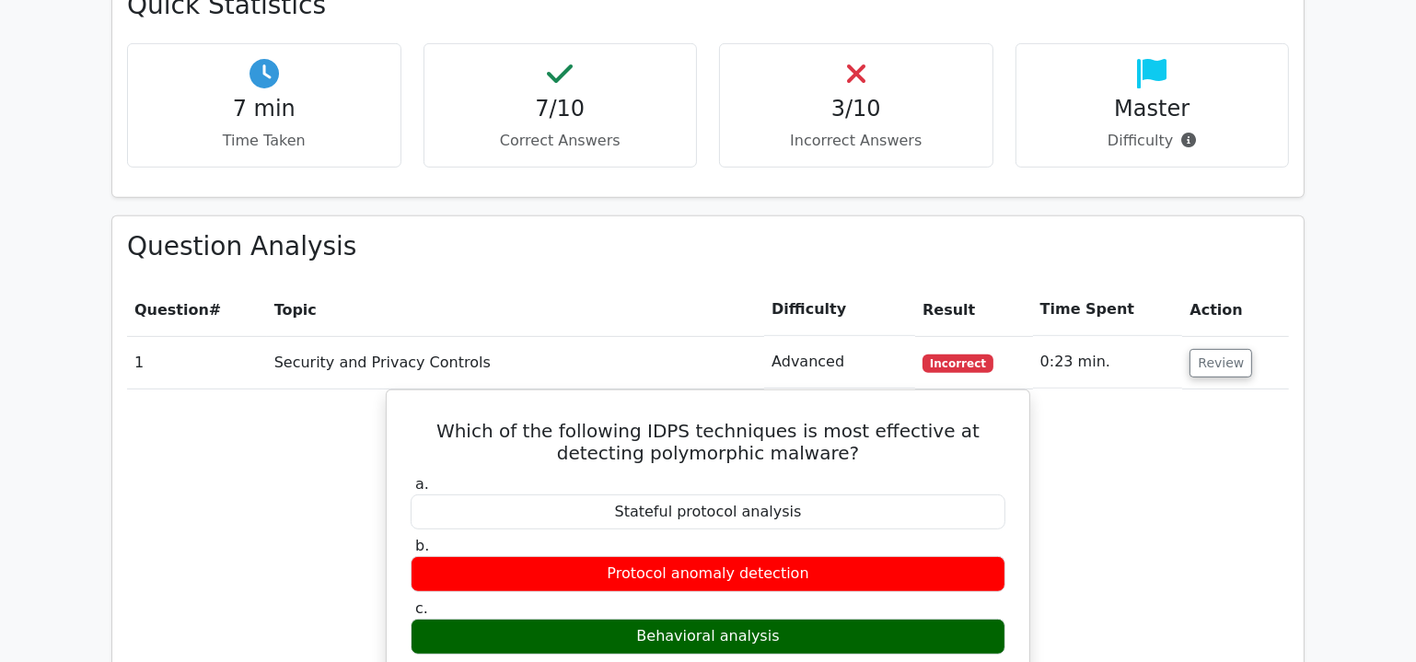
scroll to position [613, 0]
